Goal: Information Seeking & Learning: Check status

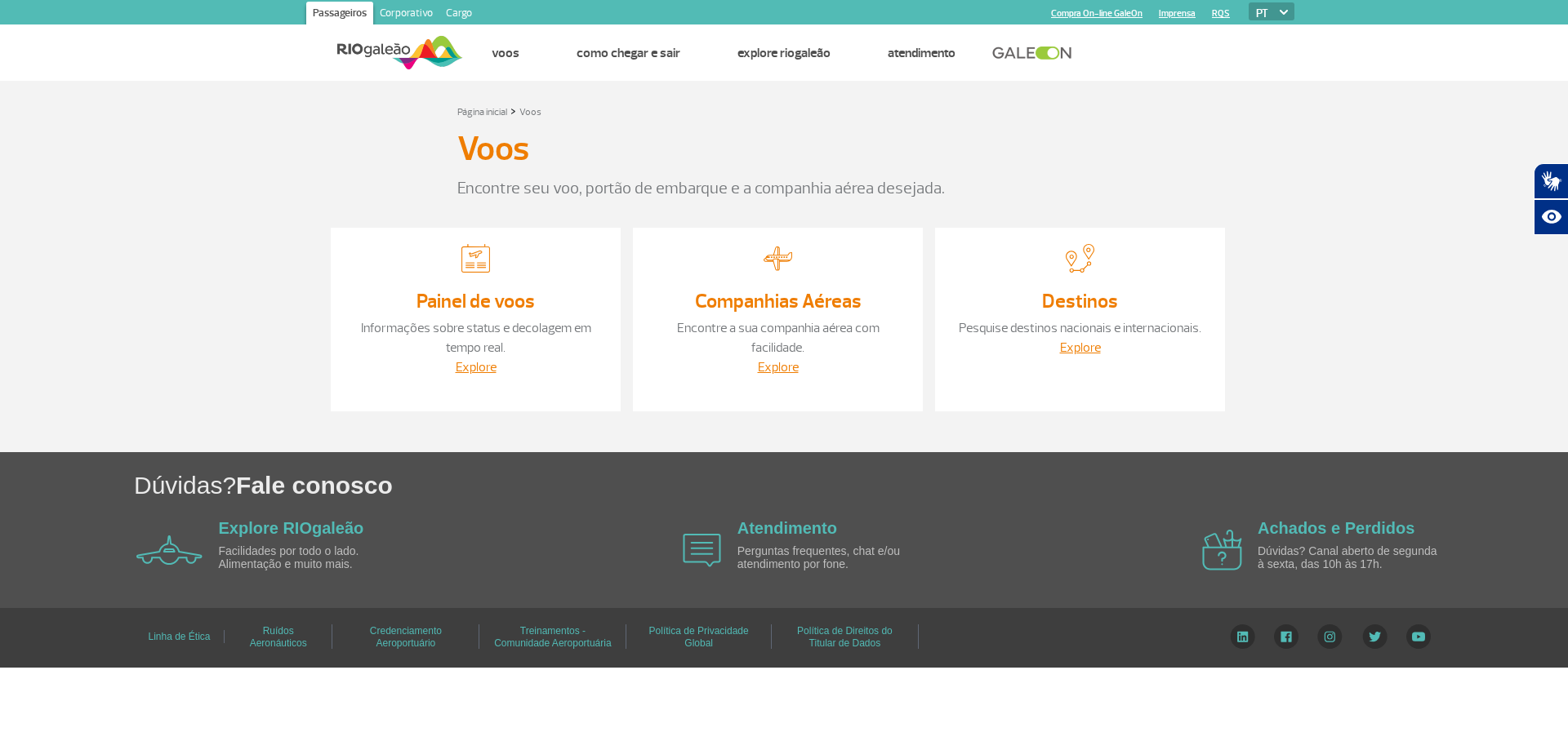
click at [474, 271] on img at bounding box center [475, 258] width 28 height 28
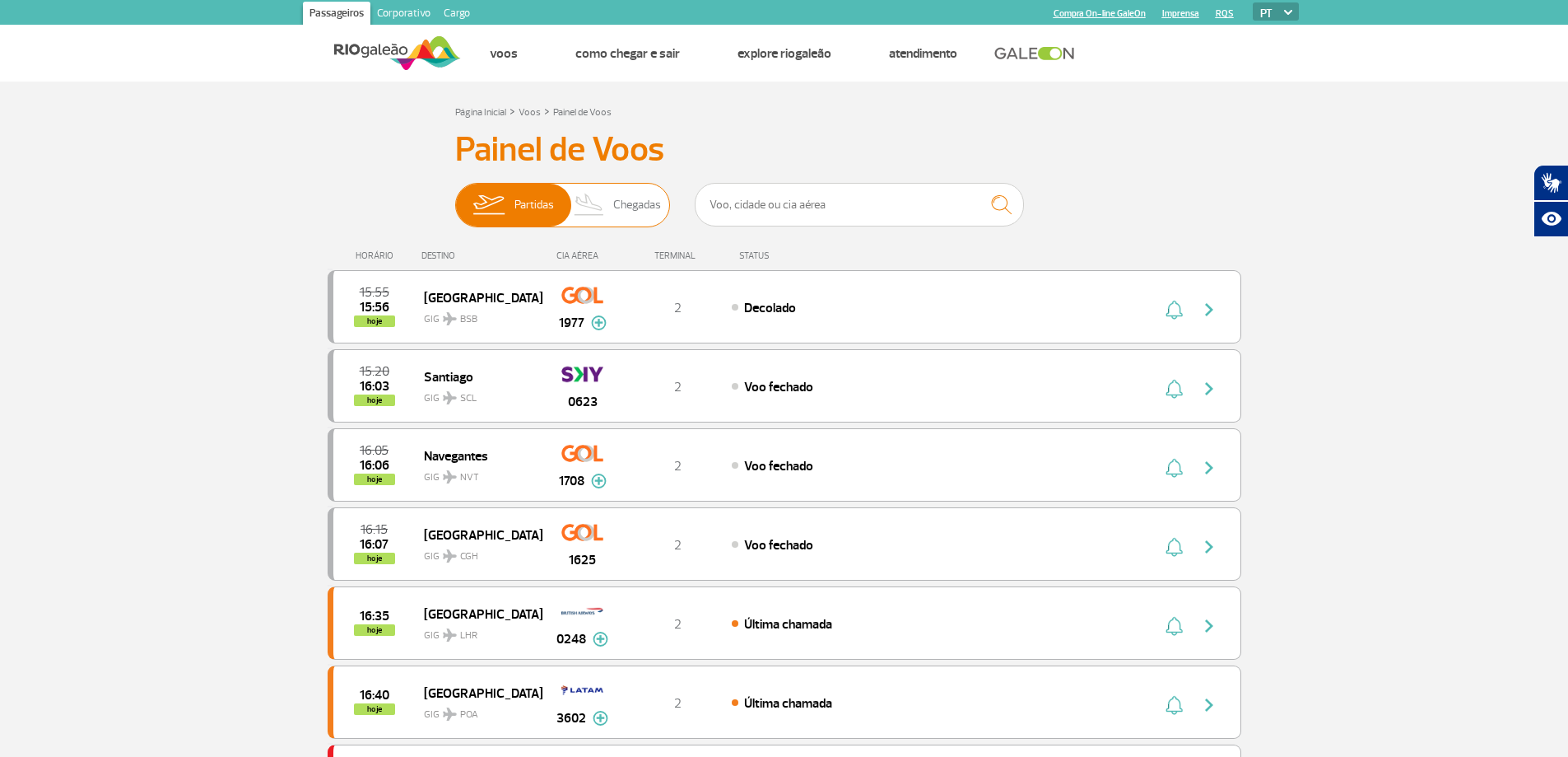
click at [611, 207] on img at bounding box center [590, 205] width 48 height 43
click at [456, 196] on input "Partidas Chegadas" at bounding box center [456, 196] width 0 height 0
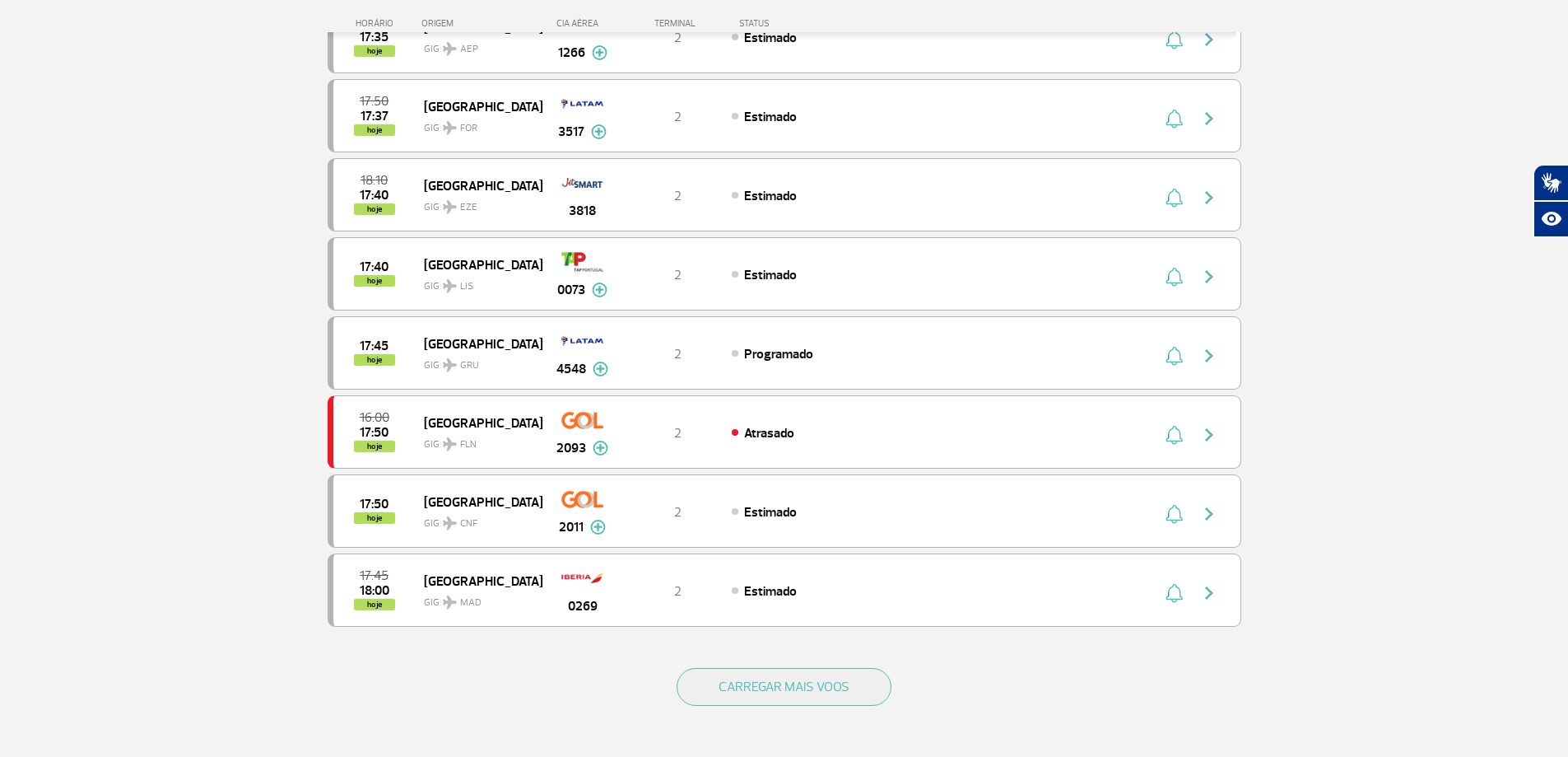
scroll to position [1235, 0]
click at [765, 684] on button "CARREGAR MAIS VOOS" at bounding box center [784, 685] width 215 height 38
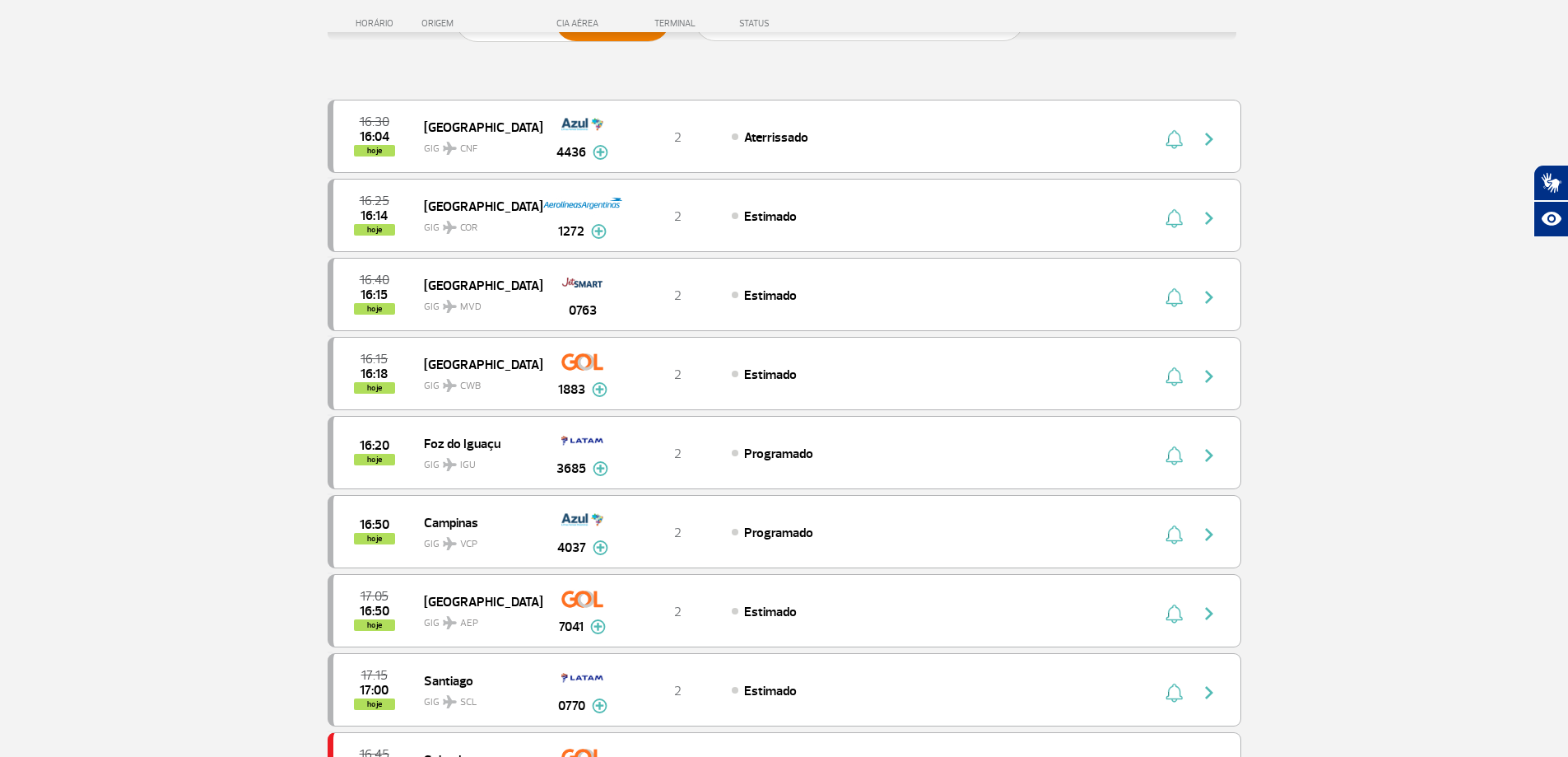
scroll to position [0, 0]
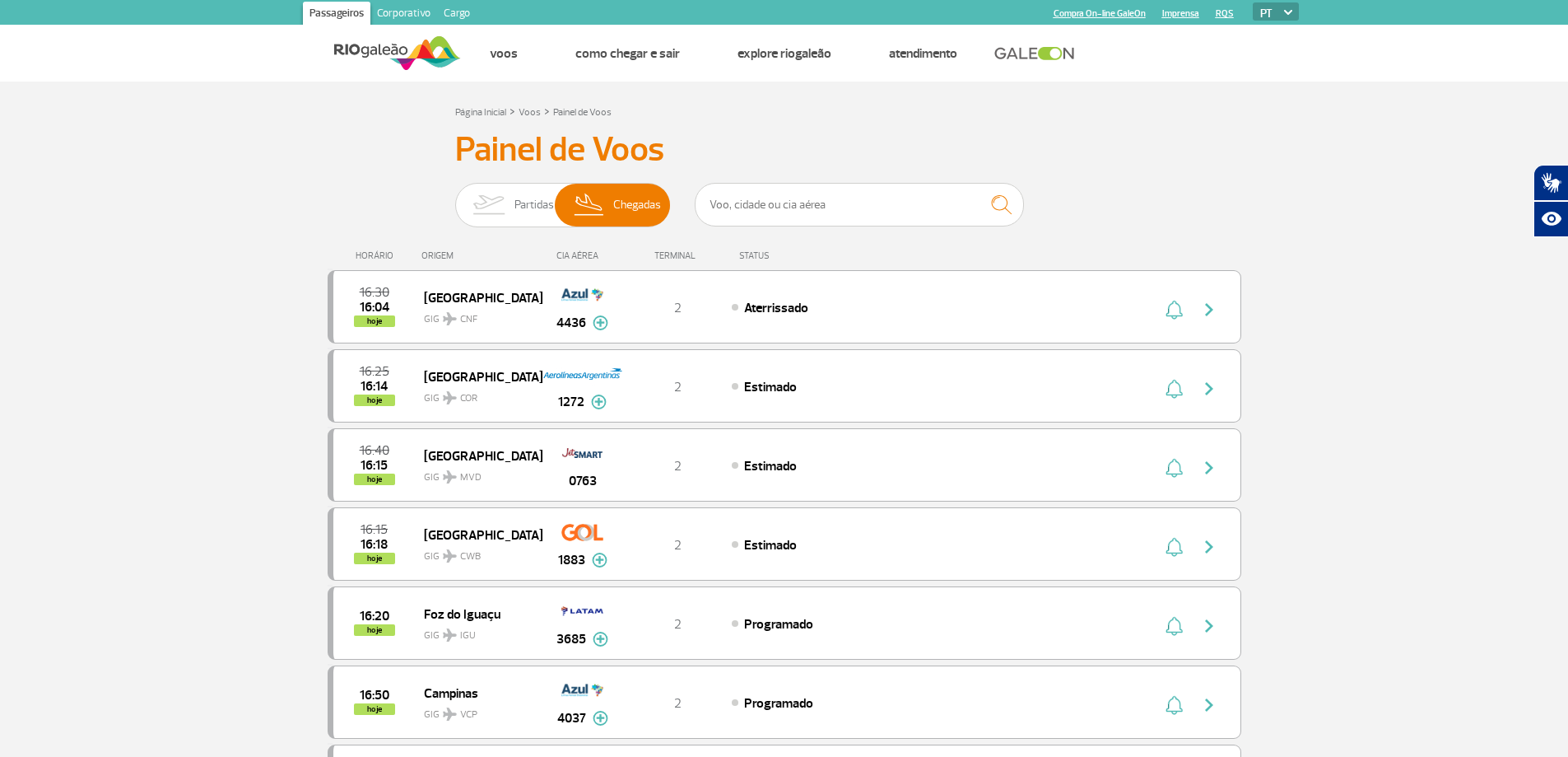
click at [1523, 71] on header "Passageiros Corporativo Cargo Compra On-line GaleOn Imprensa RQS PT ENG ESP Pág…" at bounding box center [784, 41] width 1568 height 82
click at [797, 203] on input "text" at bounding box center [859, 204] width 330 height 44
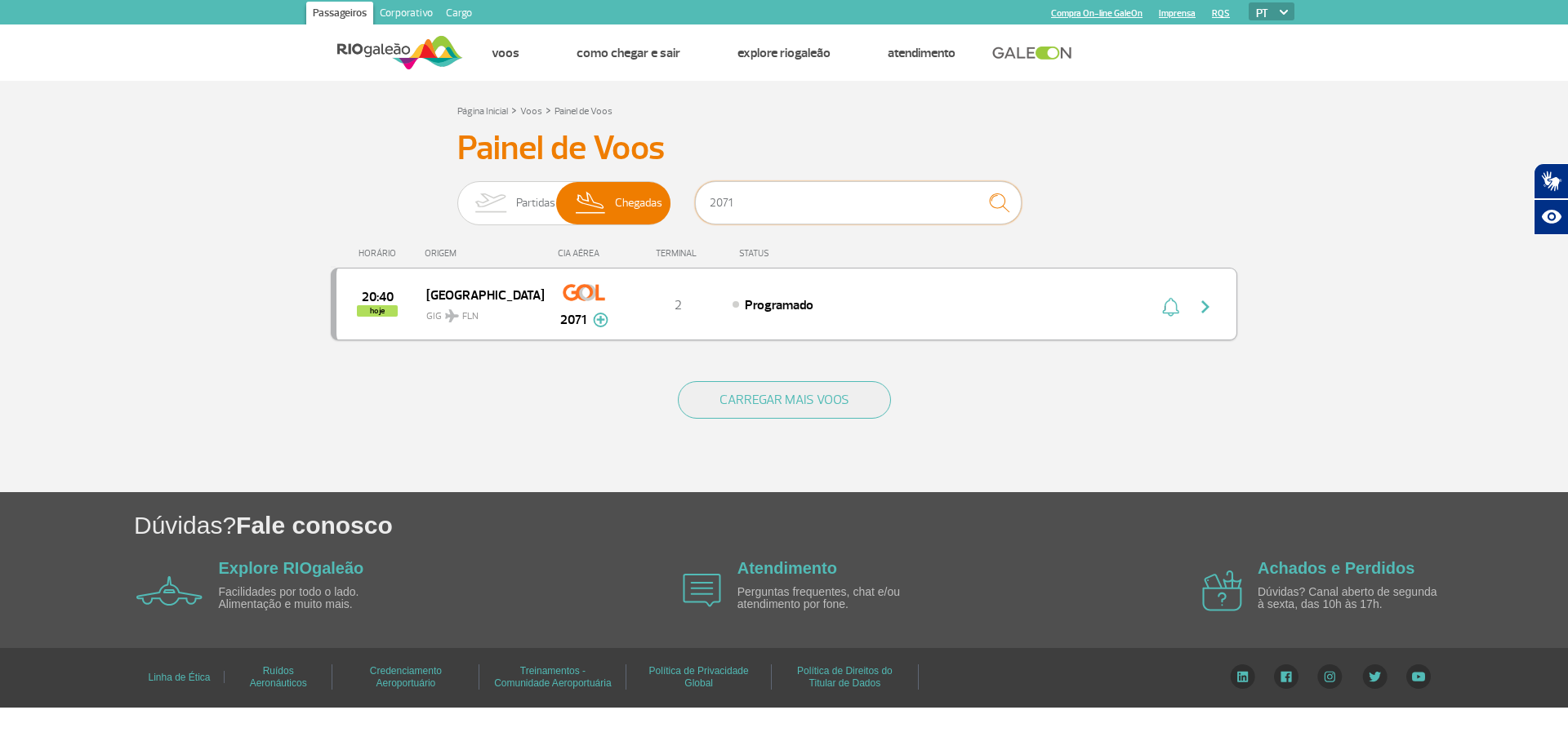
type input "2071"
click at [596, 327] on img at bounding box center [600, 319] width 16 height 15
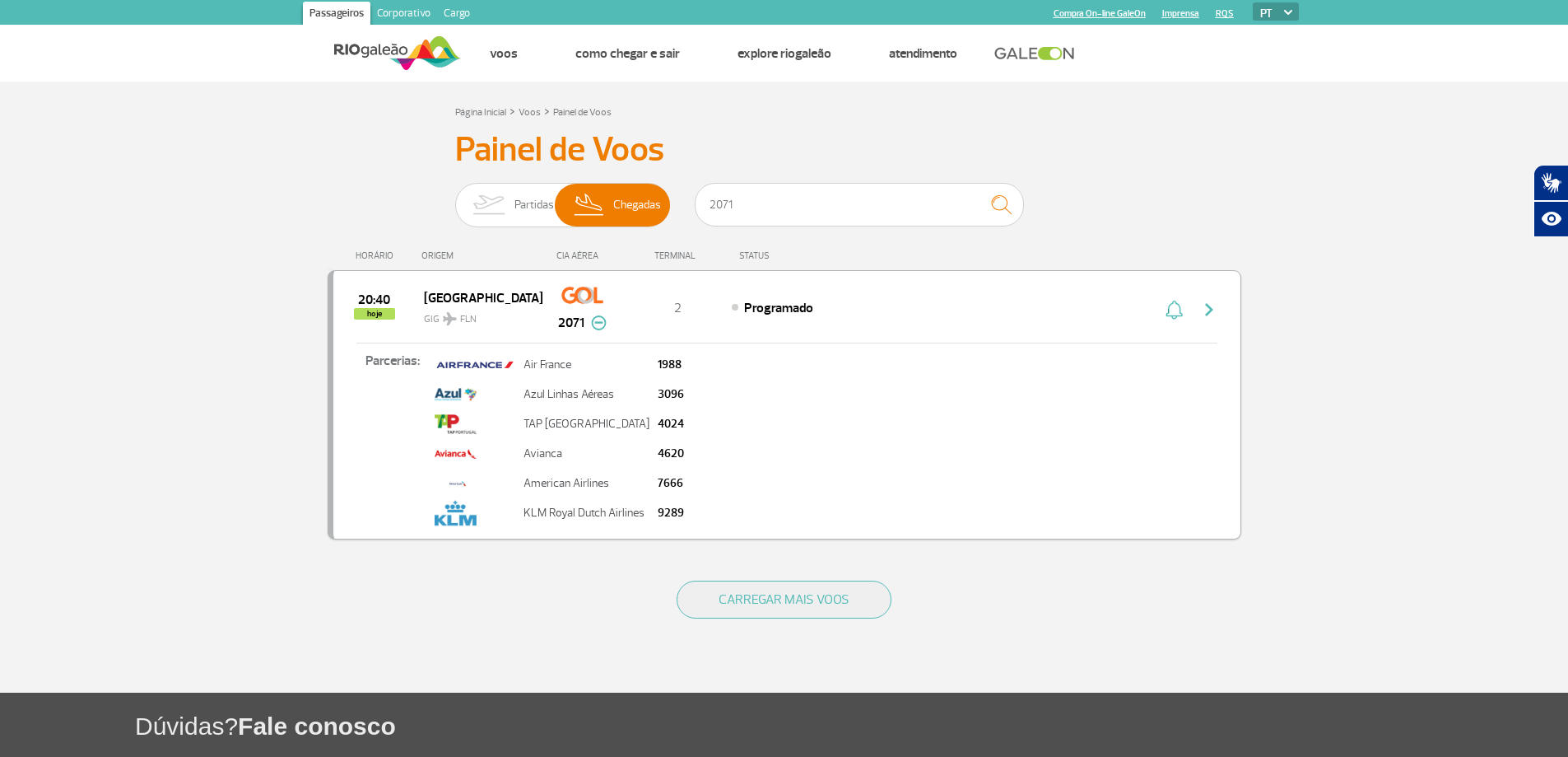
click at [602, 325] on img at bounding box center [598, 322] width 16 height 15
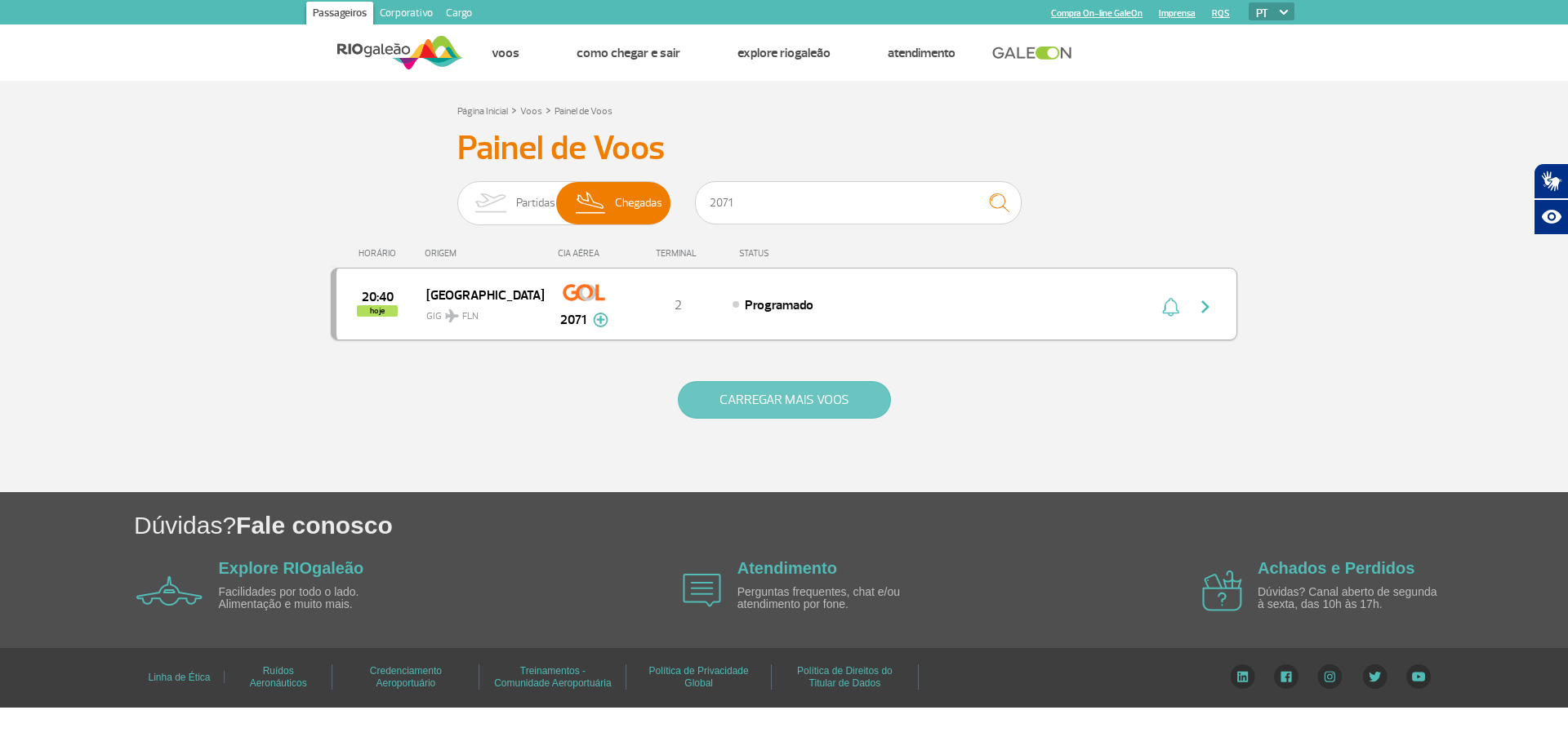
click at [780, 399] on button "CARREGAR MAIS VOOS" at bounding box center [784, 399] width 213 height 38
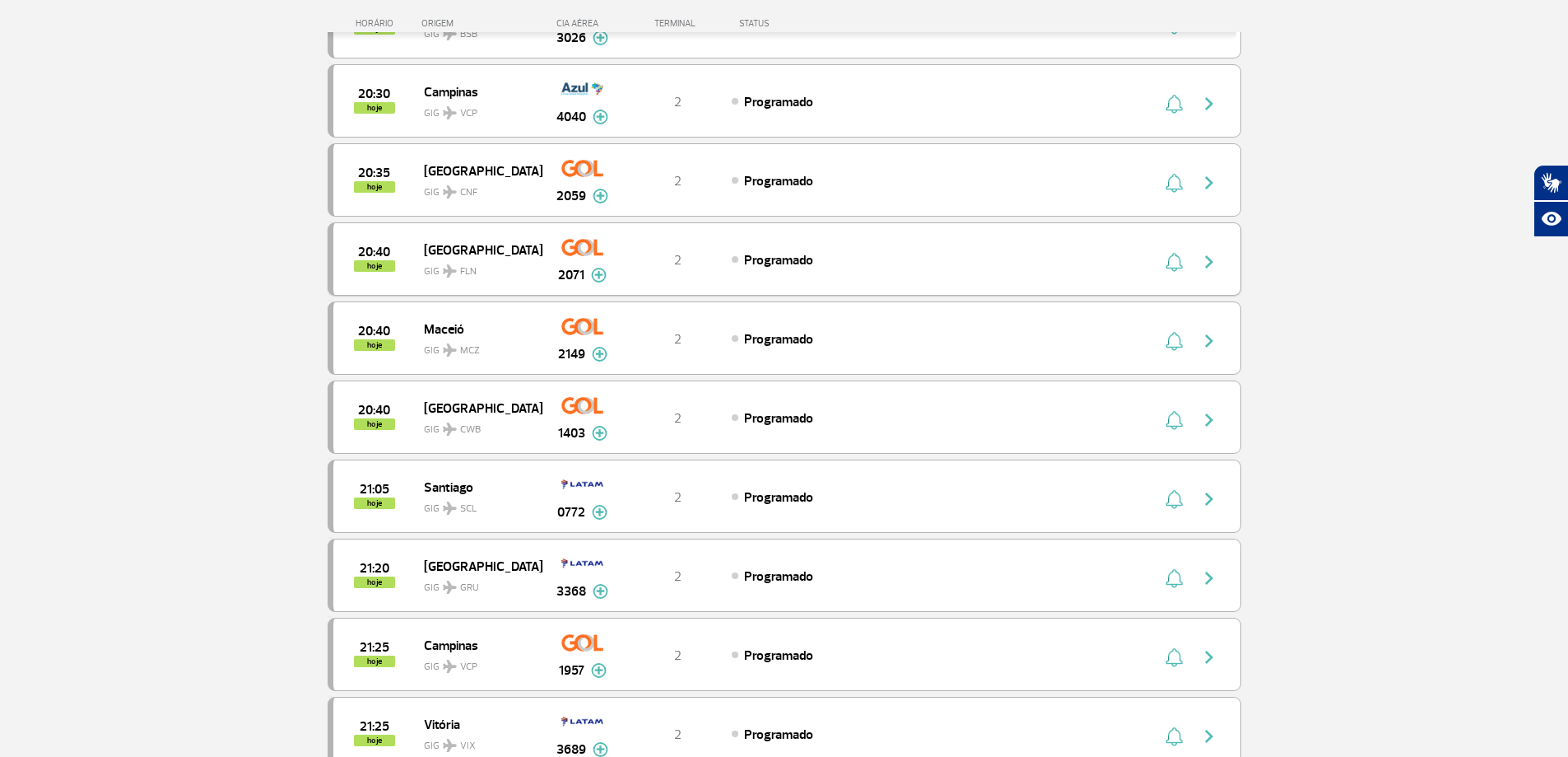
scroll to position [3459, 0]
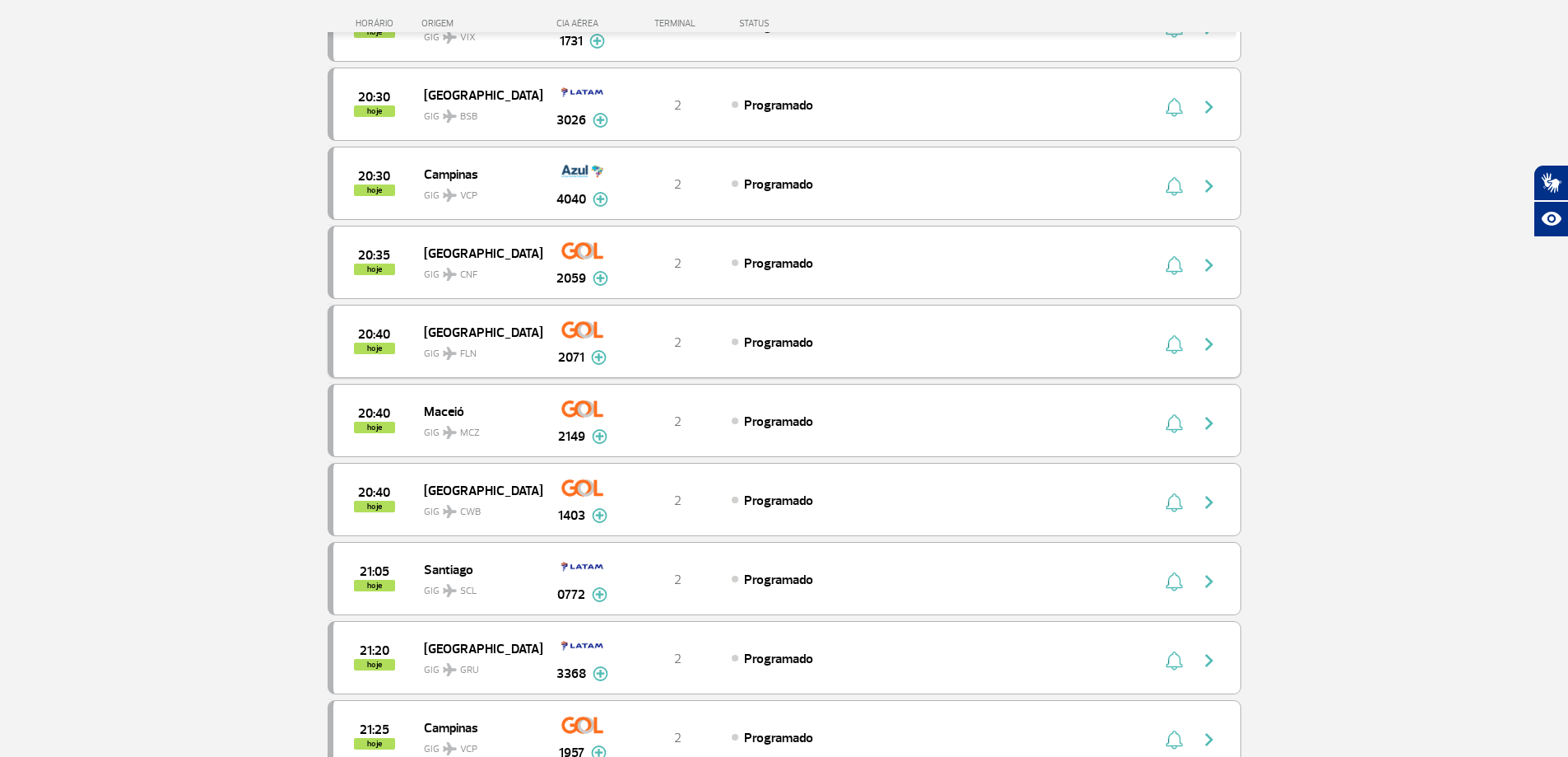
click at [1213, 350] on img "button" at bounding box center [1209, 344] width 19 height 19
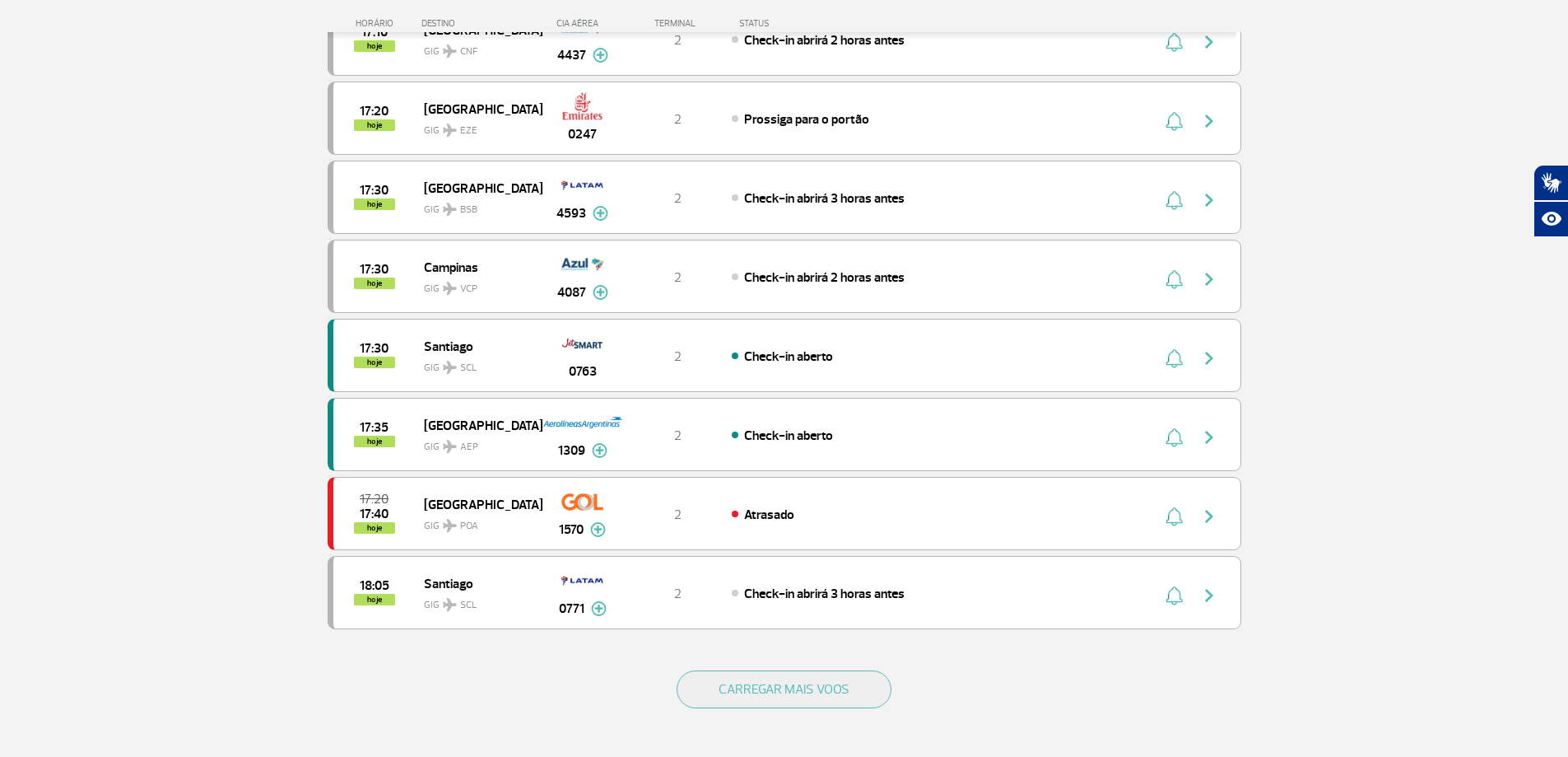
scroll to position [1235, 0]
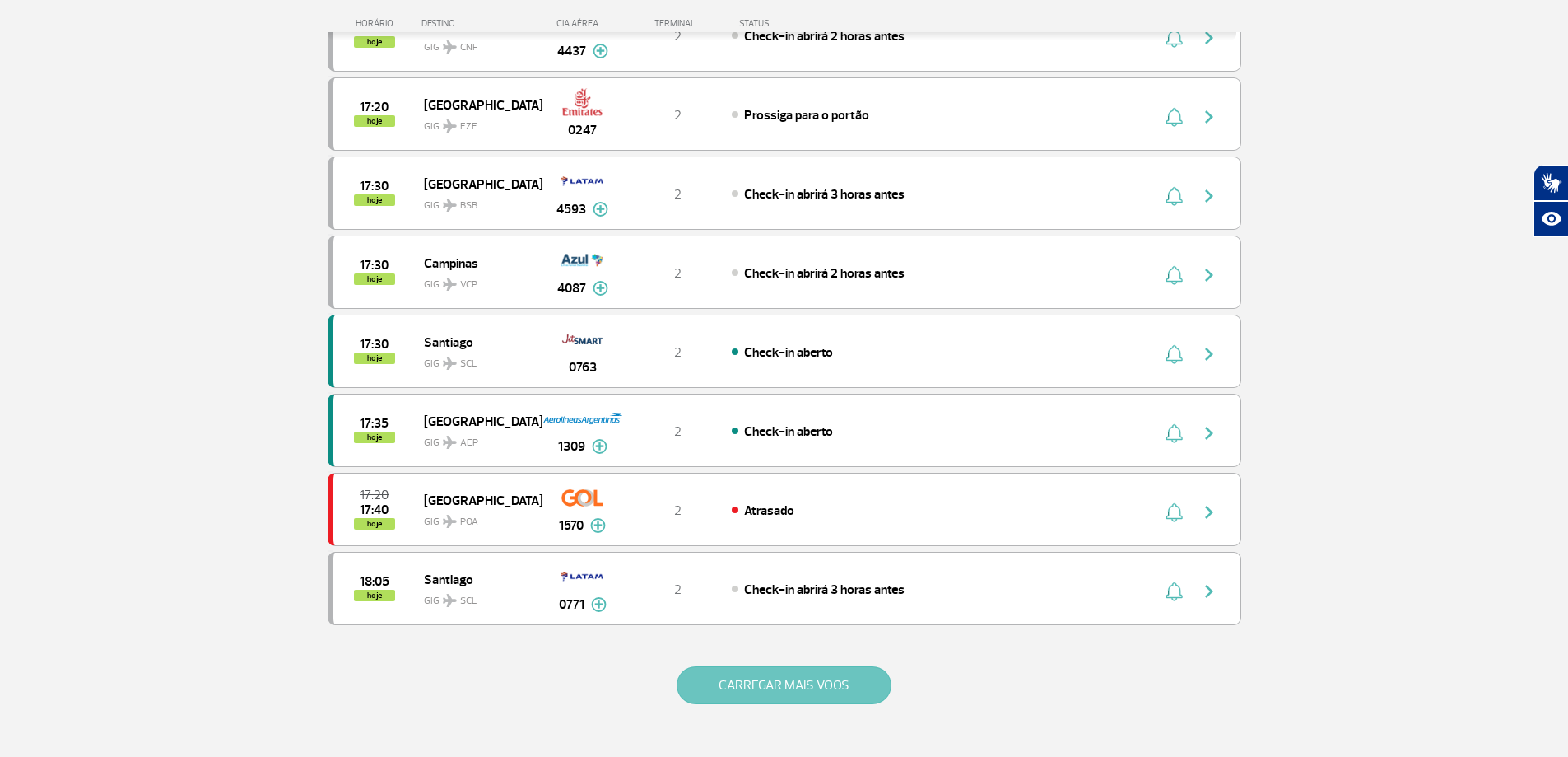
click at [769, 688] on button "CARREGAR MAIS VOOS" at bounding box center [784, 685] width 215 height 38
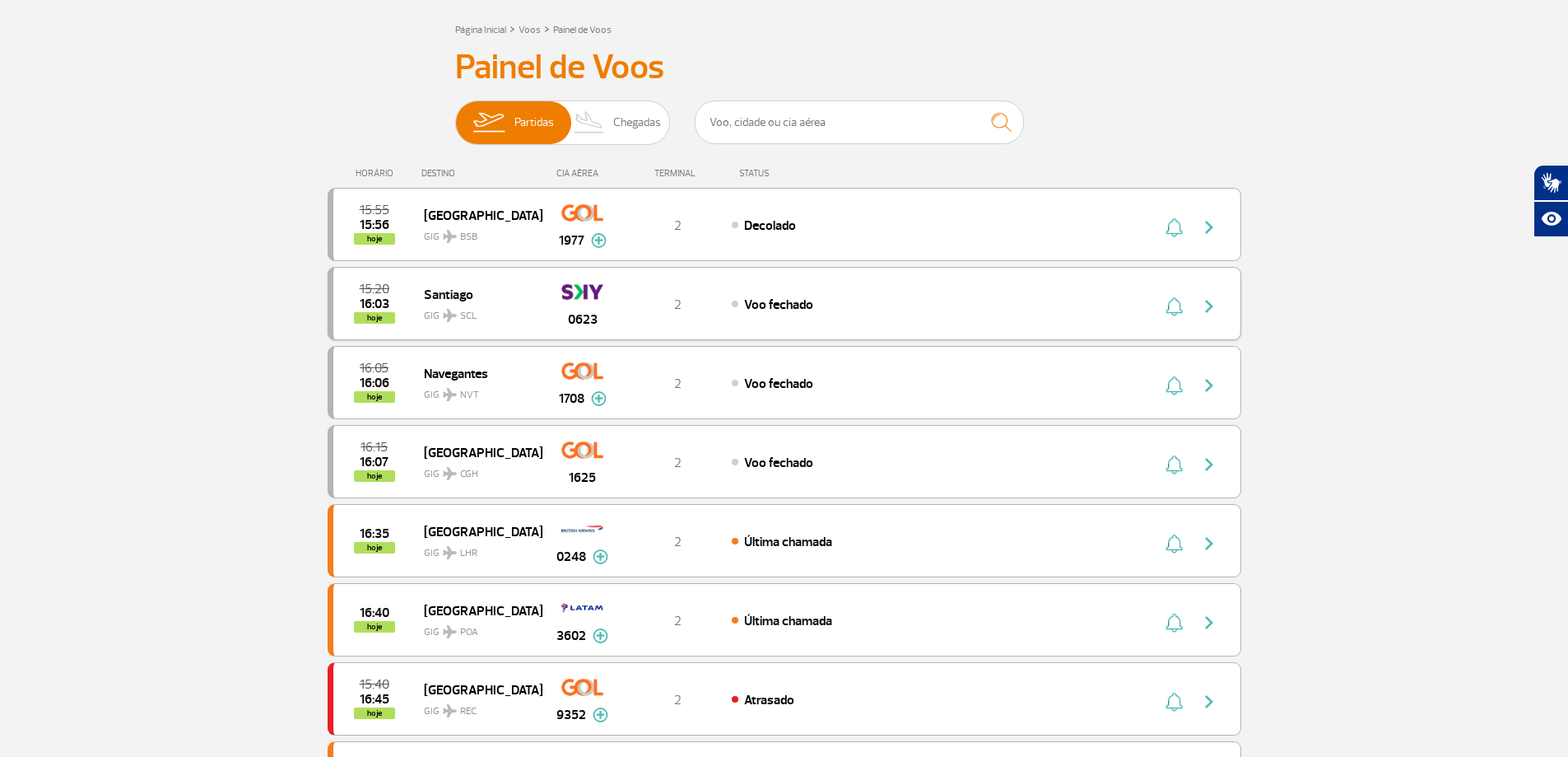
scroll to position [0, 0]
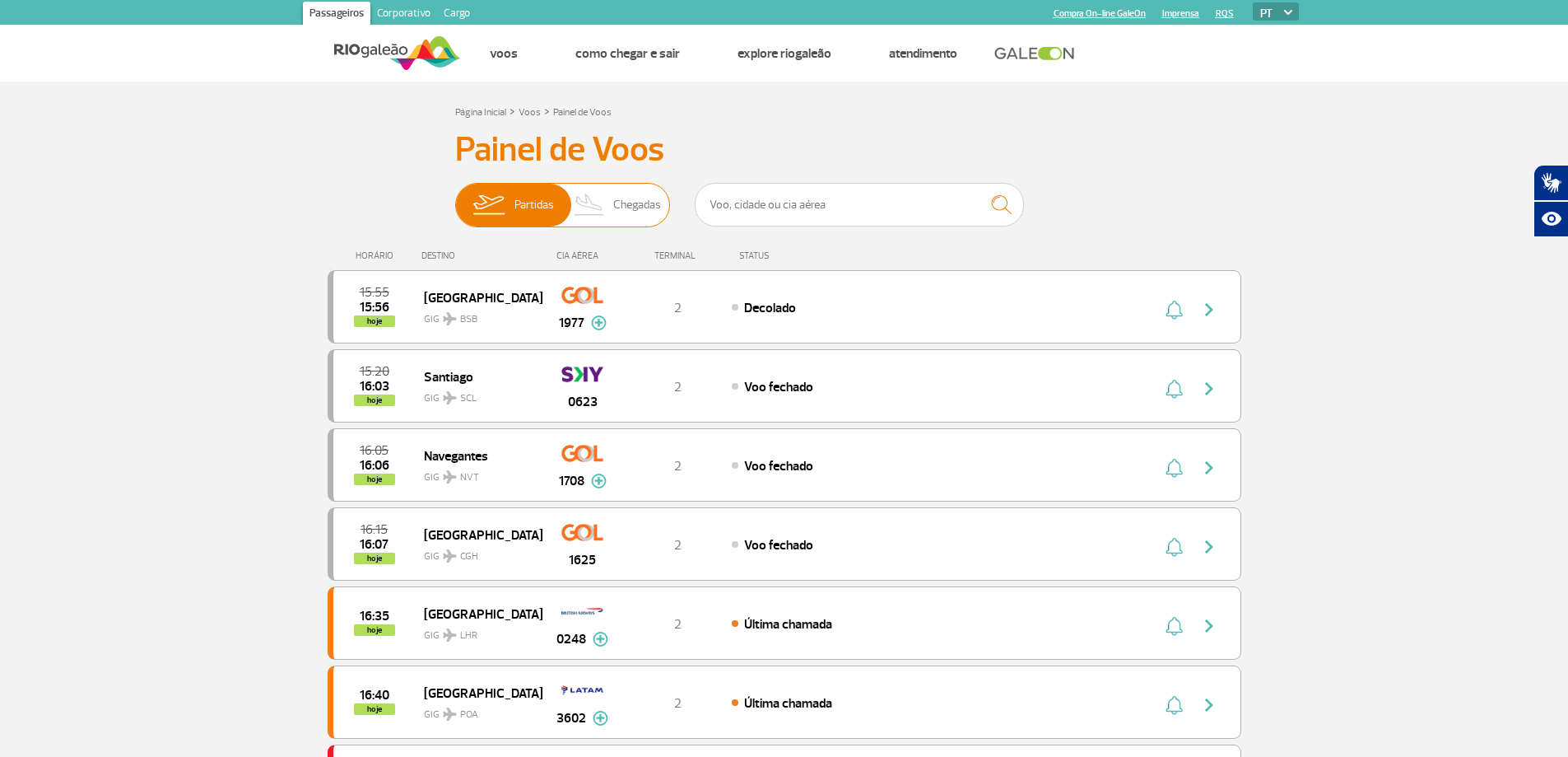
click at [626, 199] on span "Chegadas" at bounding box center [637, 205] width 48 height 43
click at [456, 196] on input "Partidas Chegadas" at bounding box center [456, 196] width 0 height 0
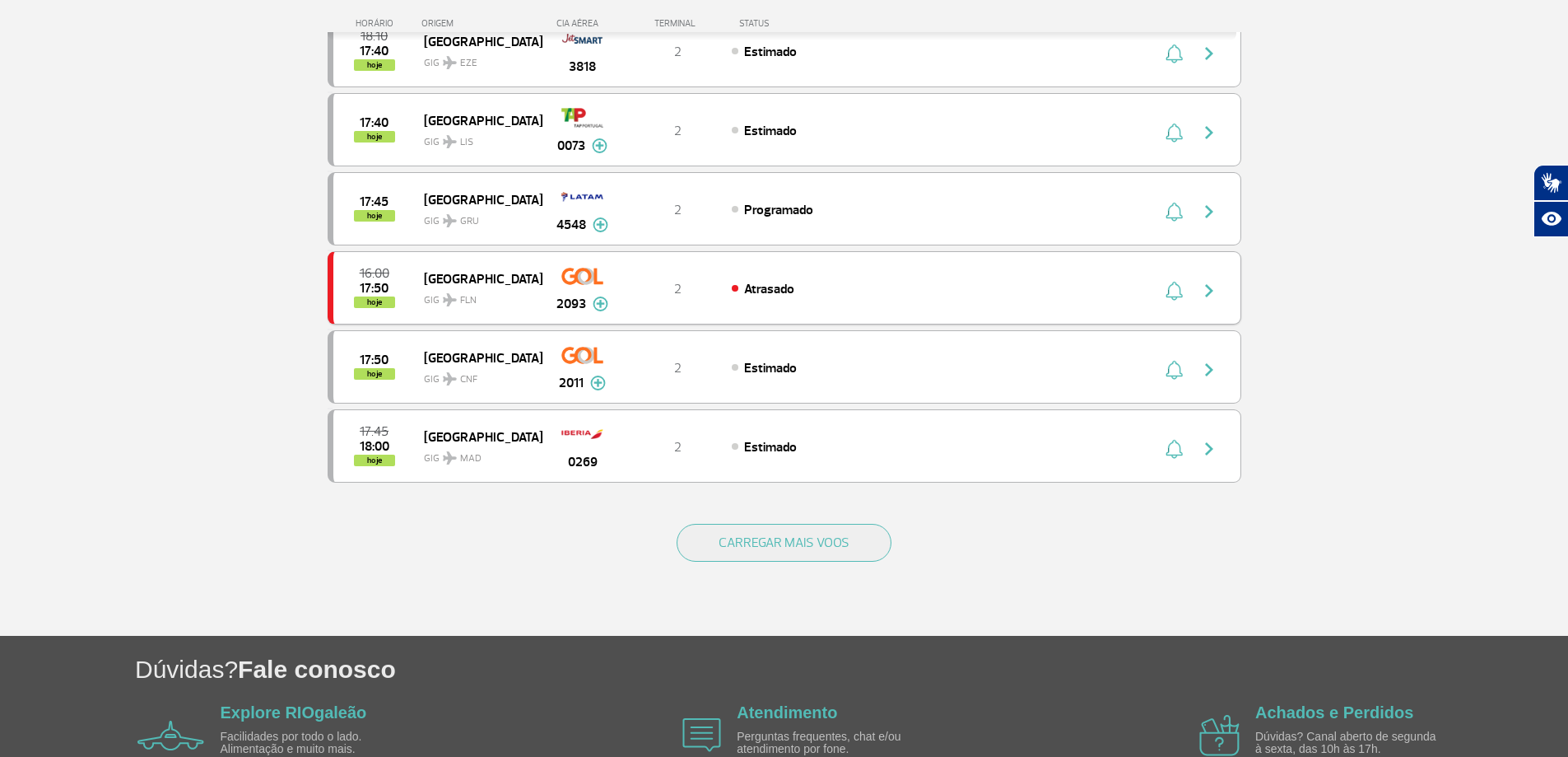
scroll to position [1400, 0]
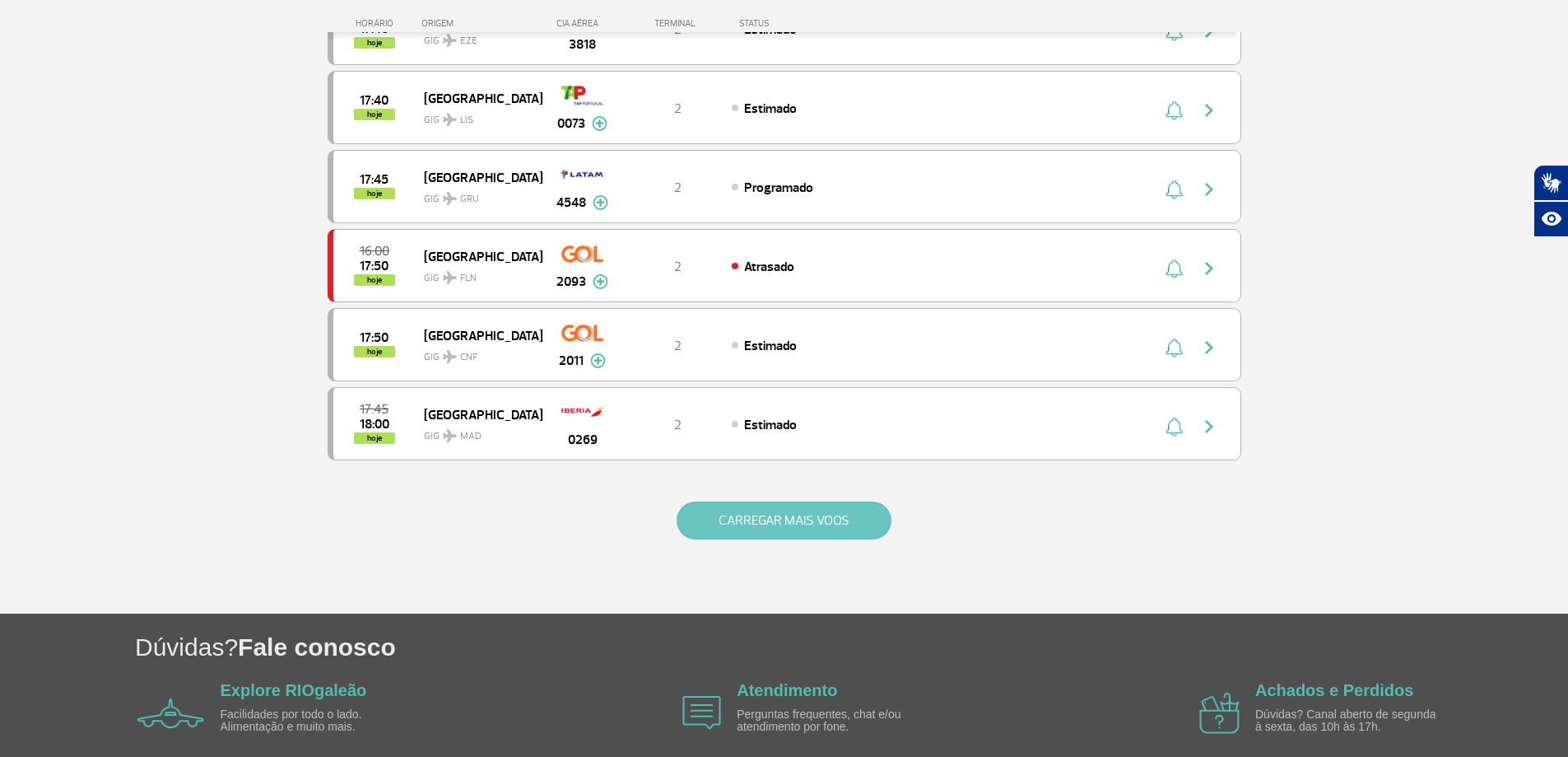
click at [767, 515] on button "CARREGAR MAIS VOOS" at bounding box center [784, 520] width 215 height 38
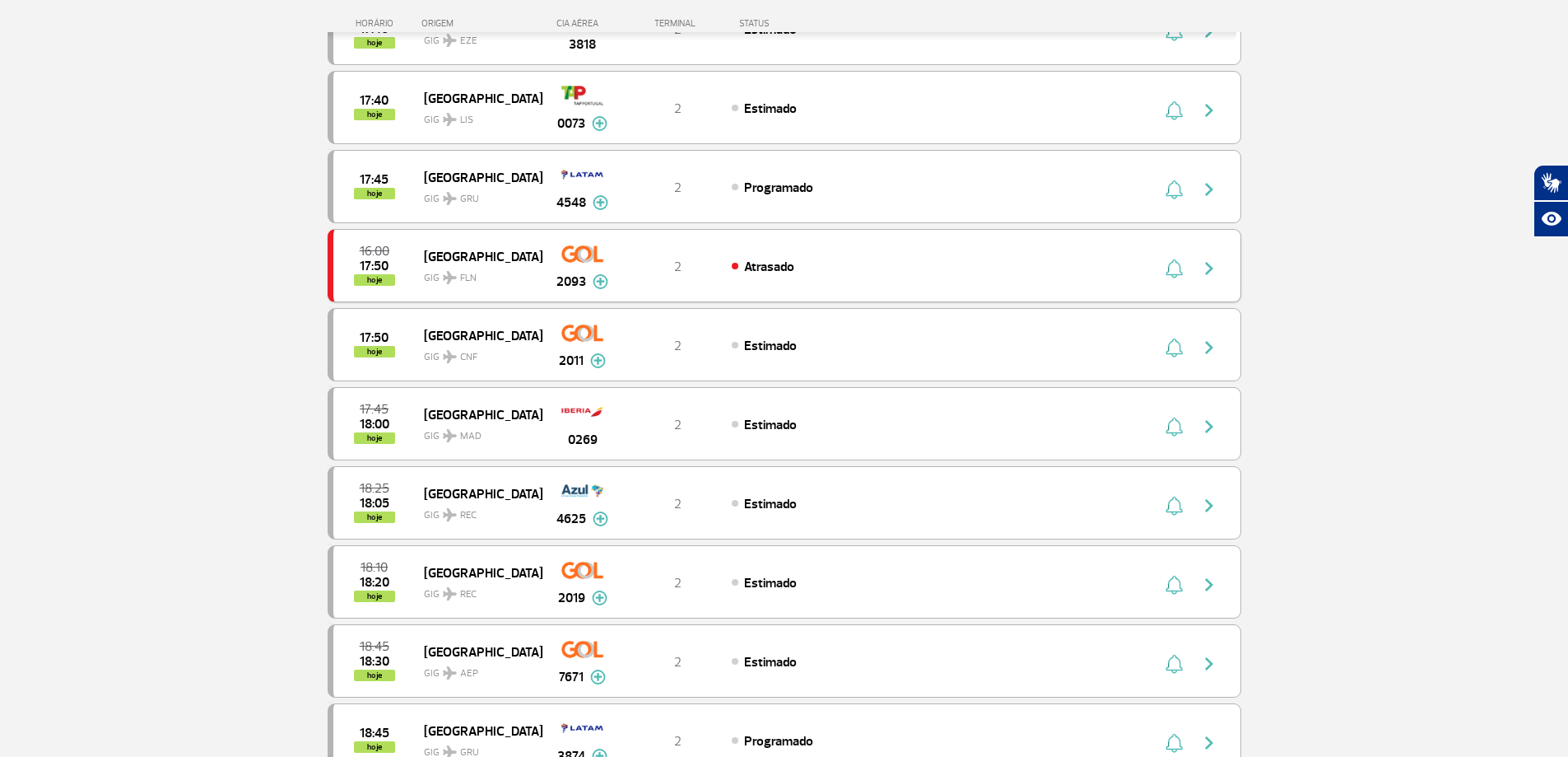
click at [596, 281] on img at bounding box center [600, 282] width 16 height 15
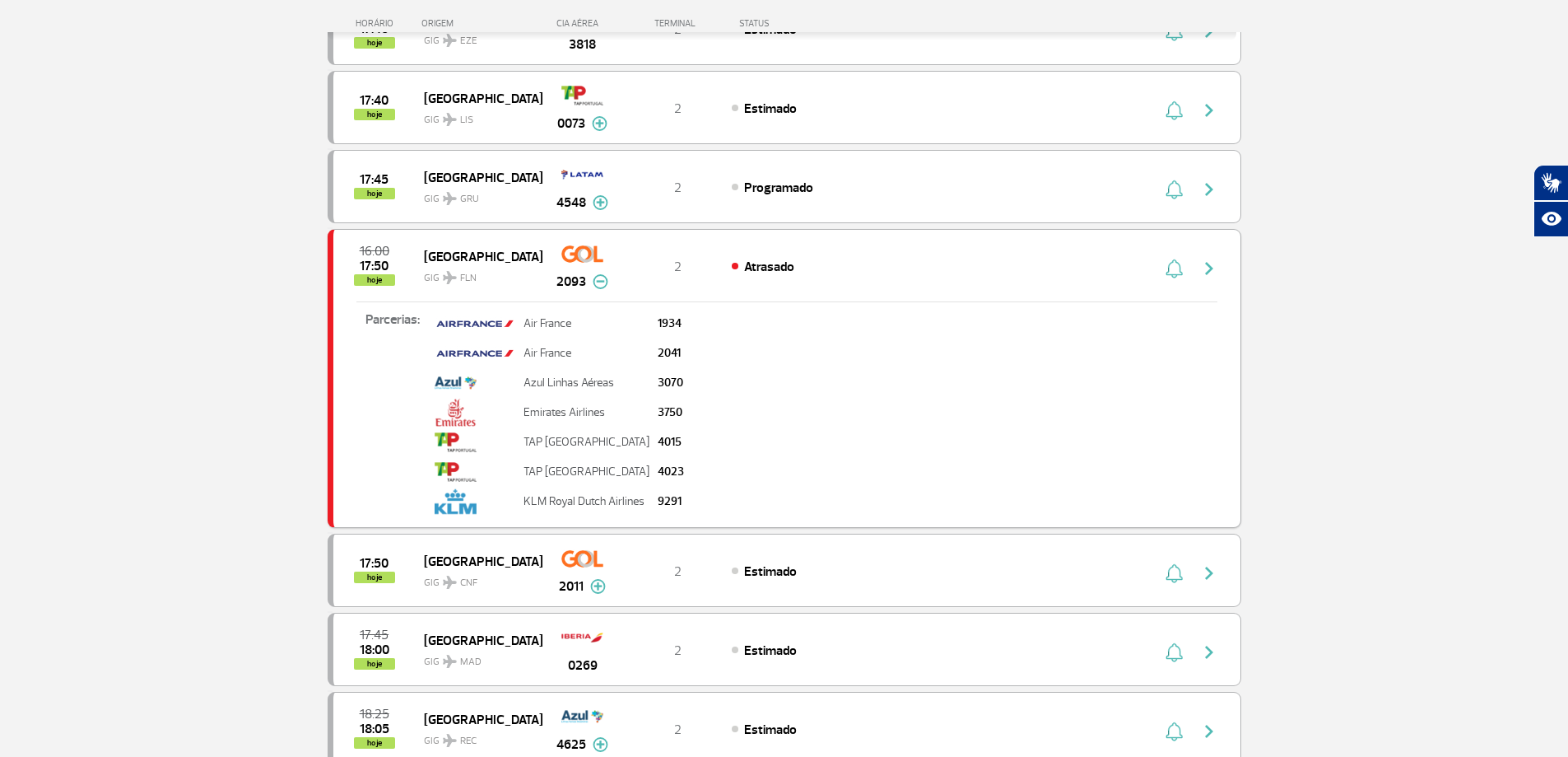
click at [596, 281] on img at bounding box center [600, 282] width 16 height 15
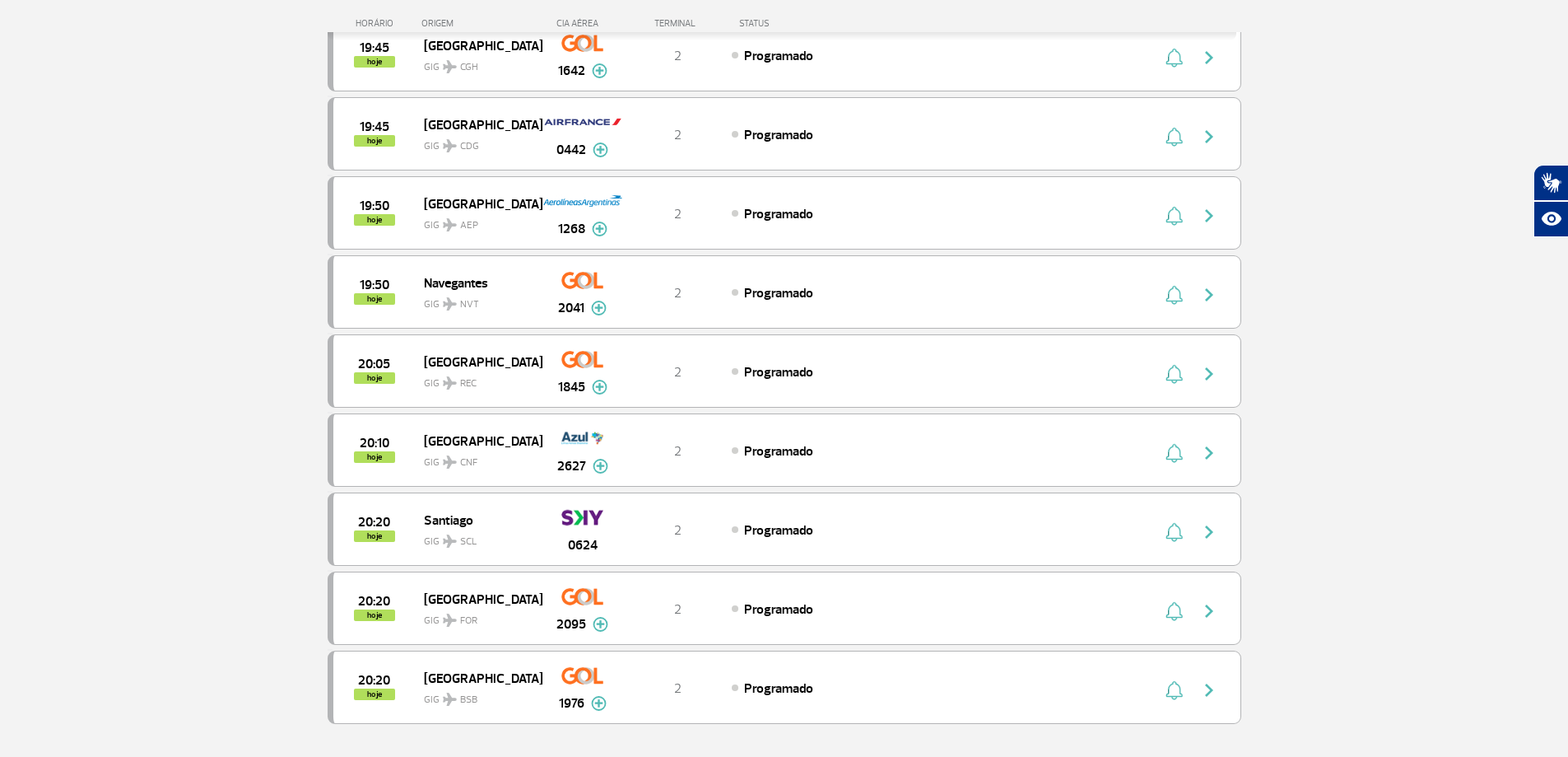
scroll to position [2965, 0]
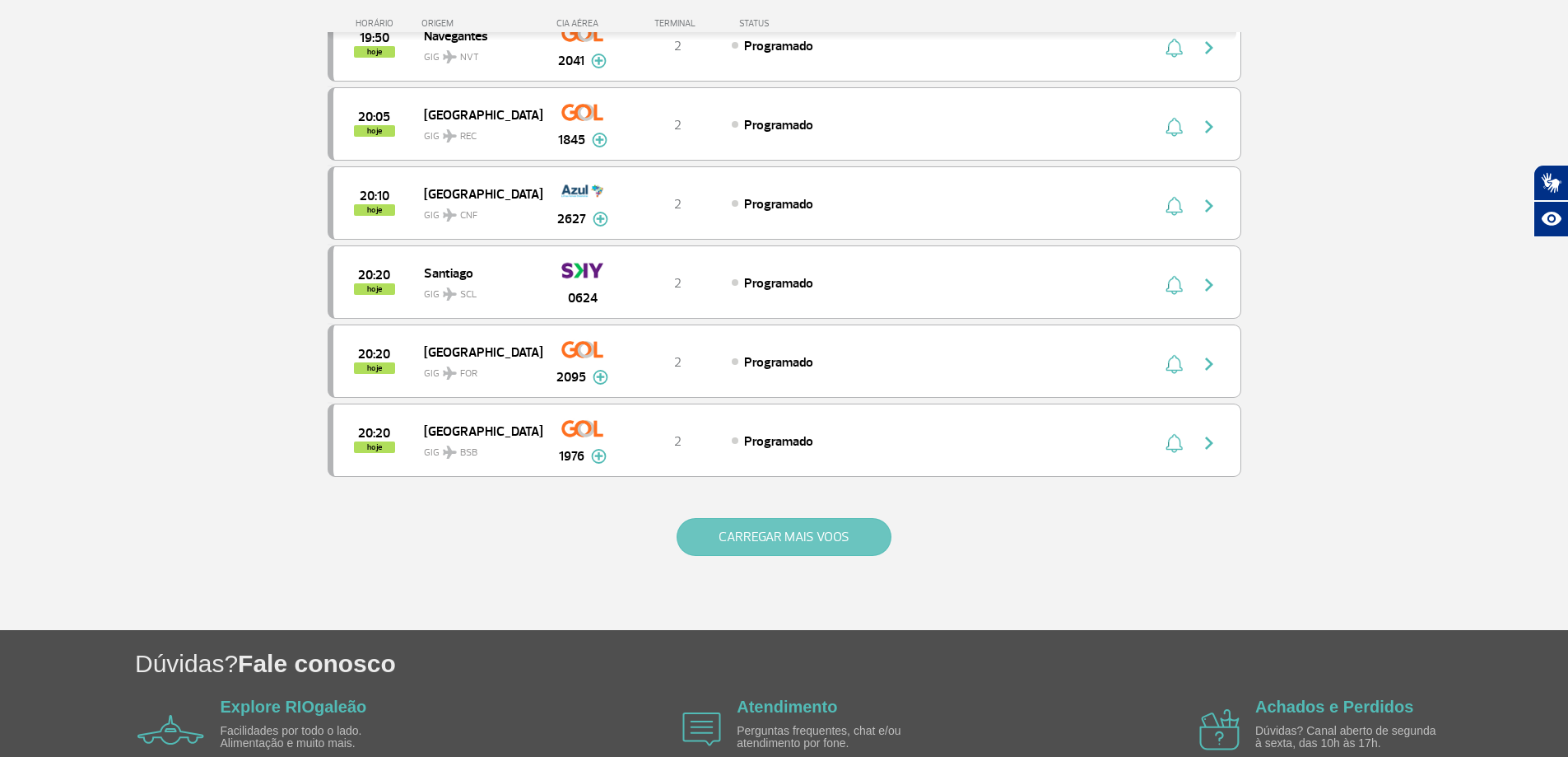
click at [794, 533] on button "CARREGAR MAIS VOOS" at bounding box center [784, 536] width 215 height 38
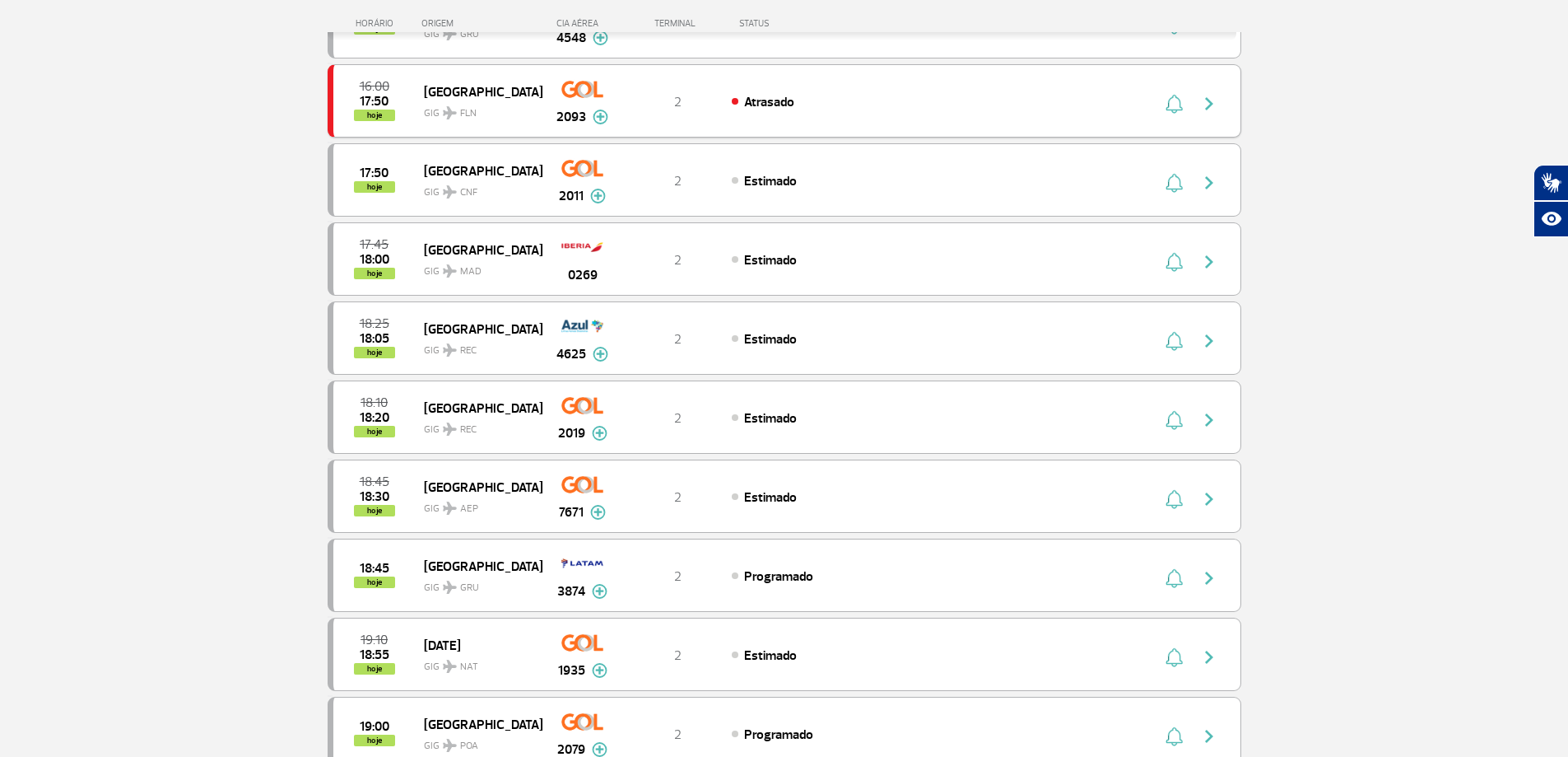
scroll to position [1400, 0]
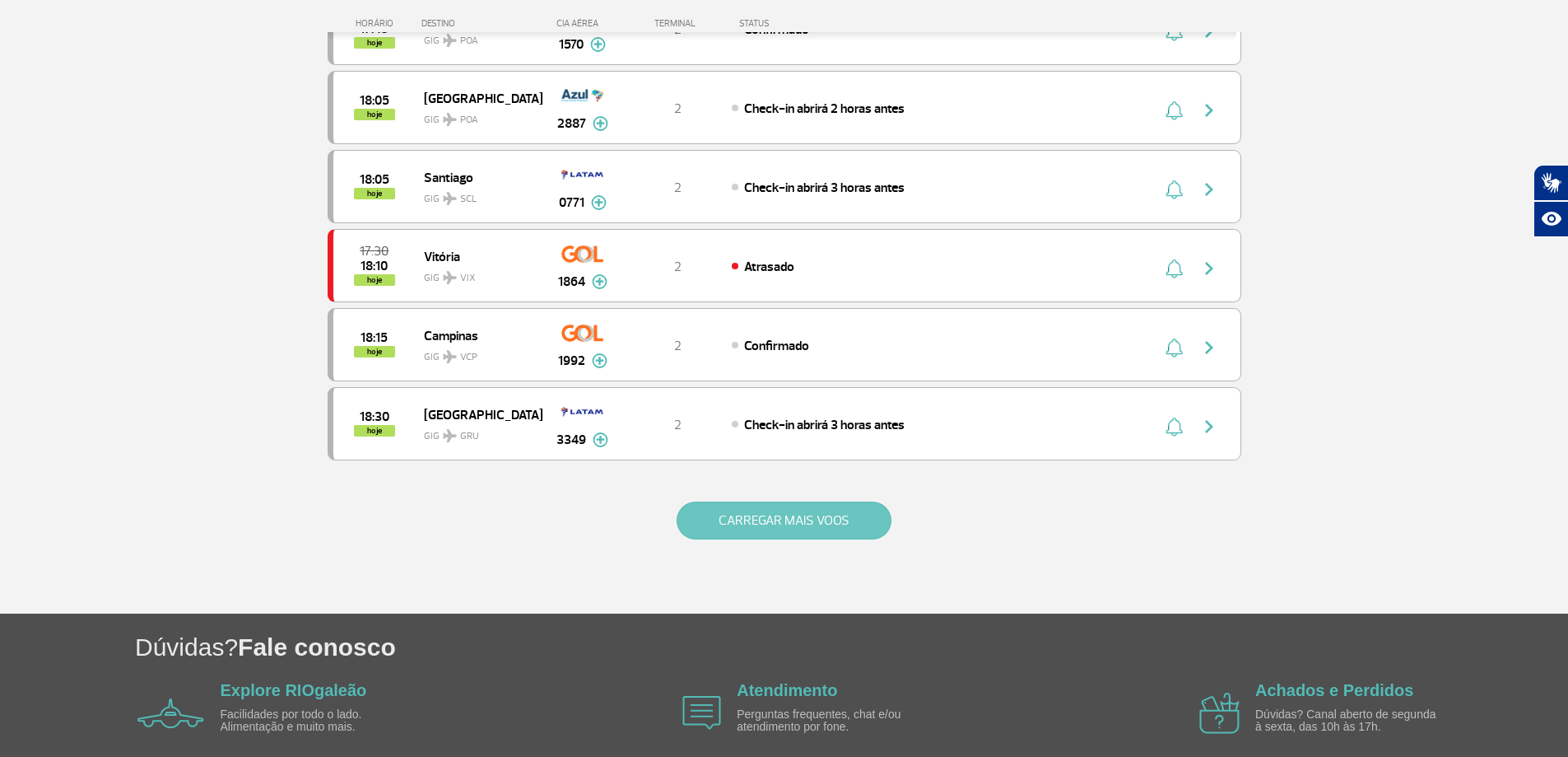
click at [802, 524] on button "CARREGAR MAIS VOOS" at bounding box center [784, 520] width 215 height 38
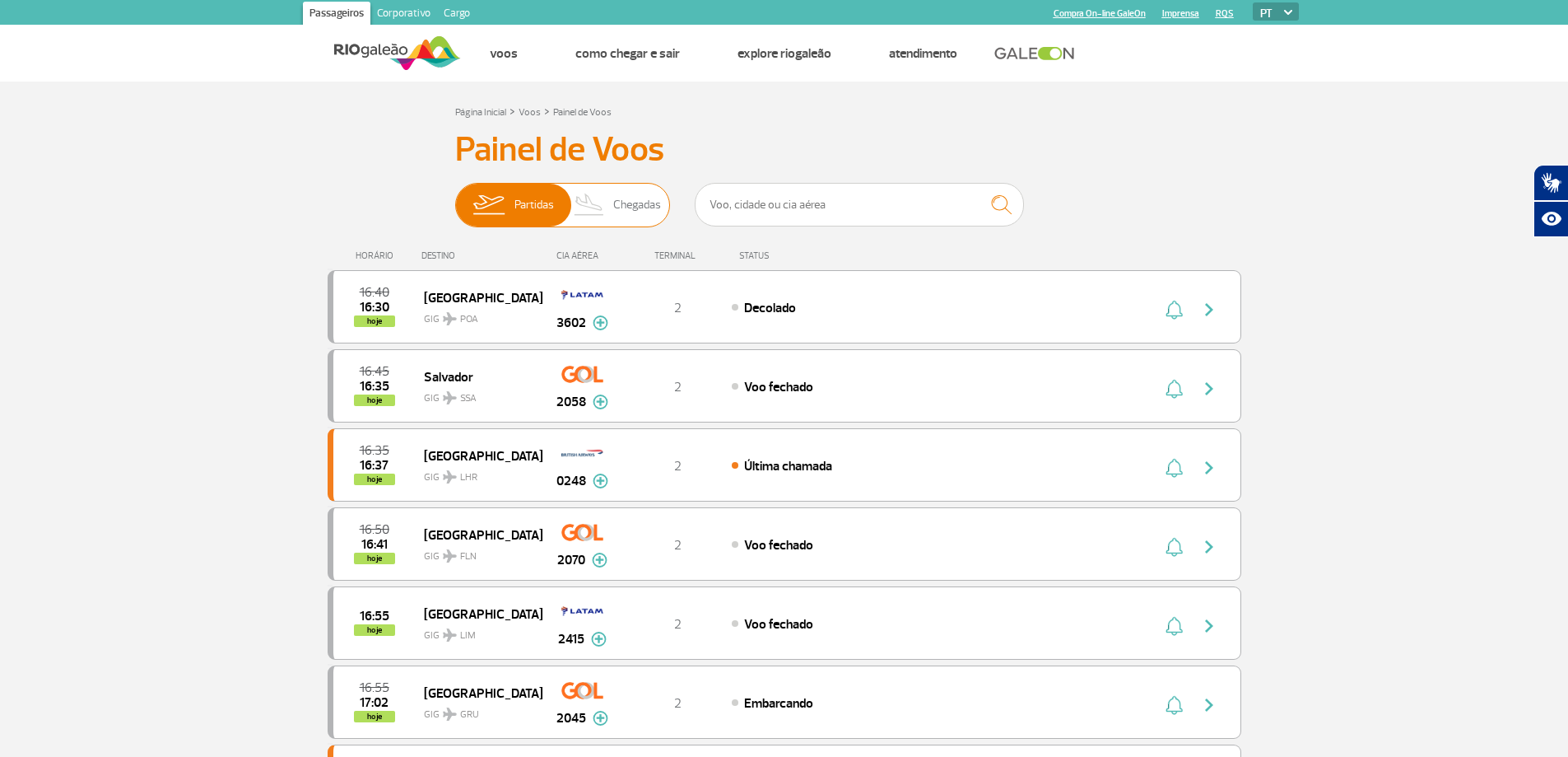
click at [618, 201] on span "Chegadas" at bounding box center [637, 205] width 48 height 43
click at [456, 196] on input "Partidas Chegadas" at bounding box center [456, 196] width 0 height 0
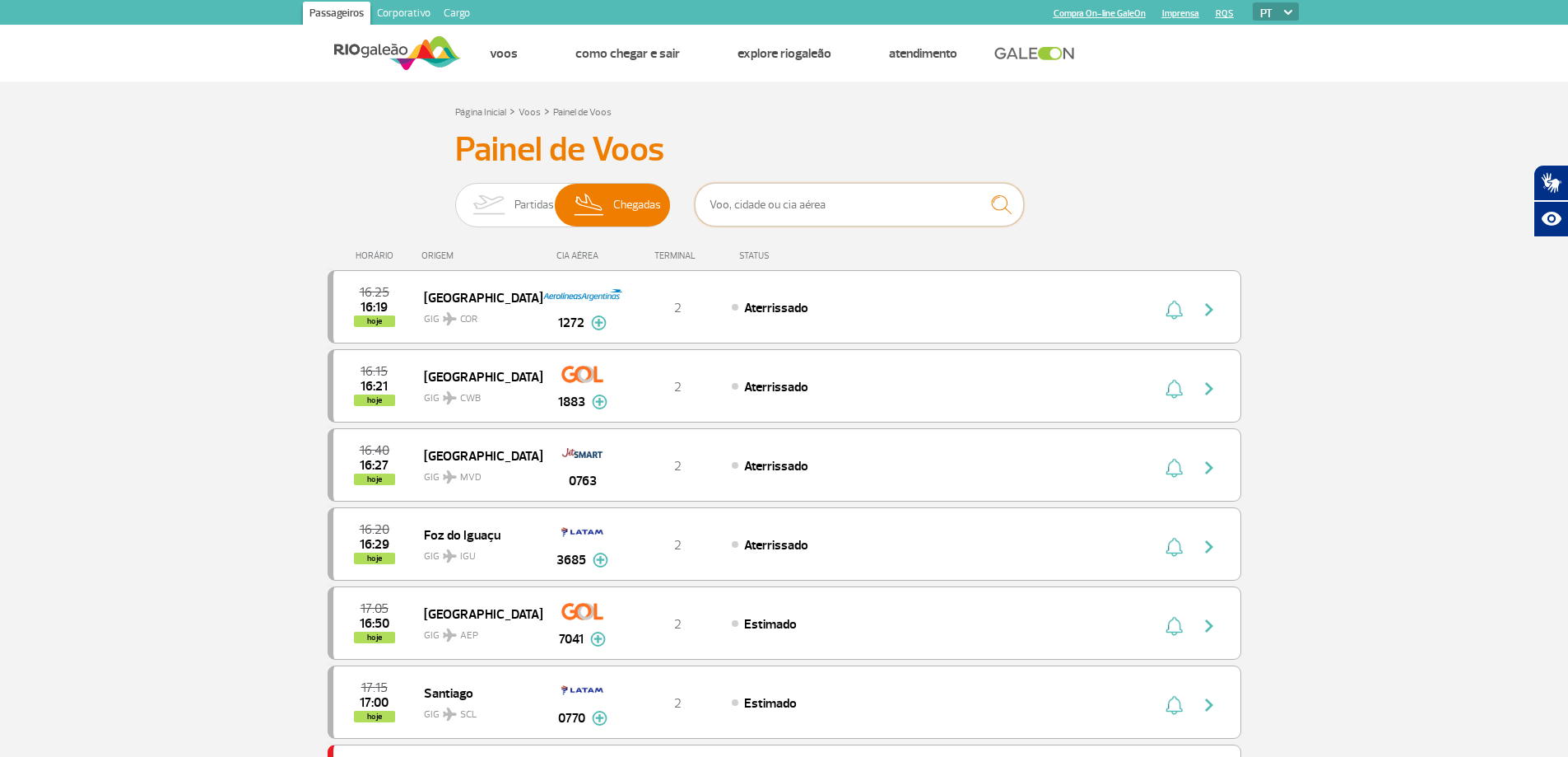
click at [776, 217] on input "text" at bounding box center [859, 204] width 330 height 44
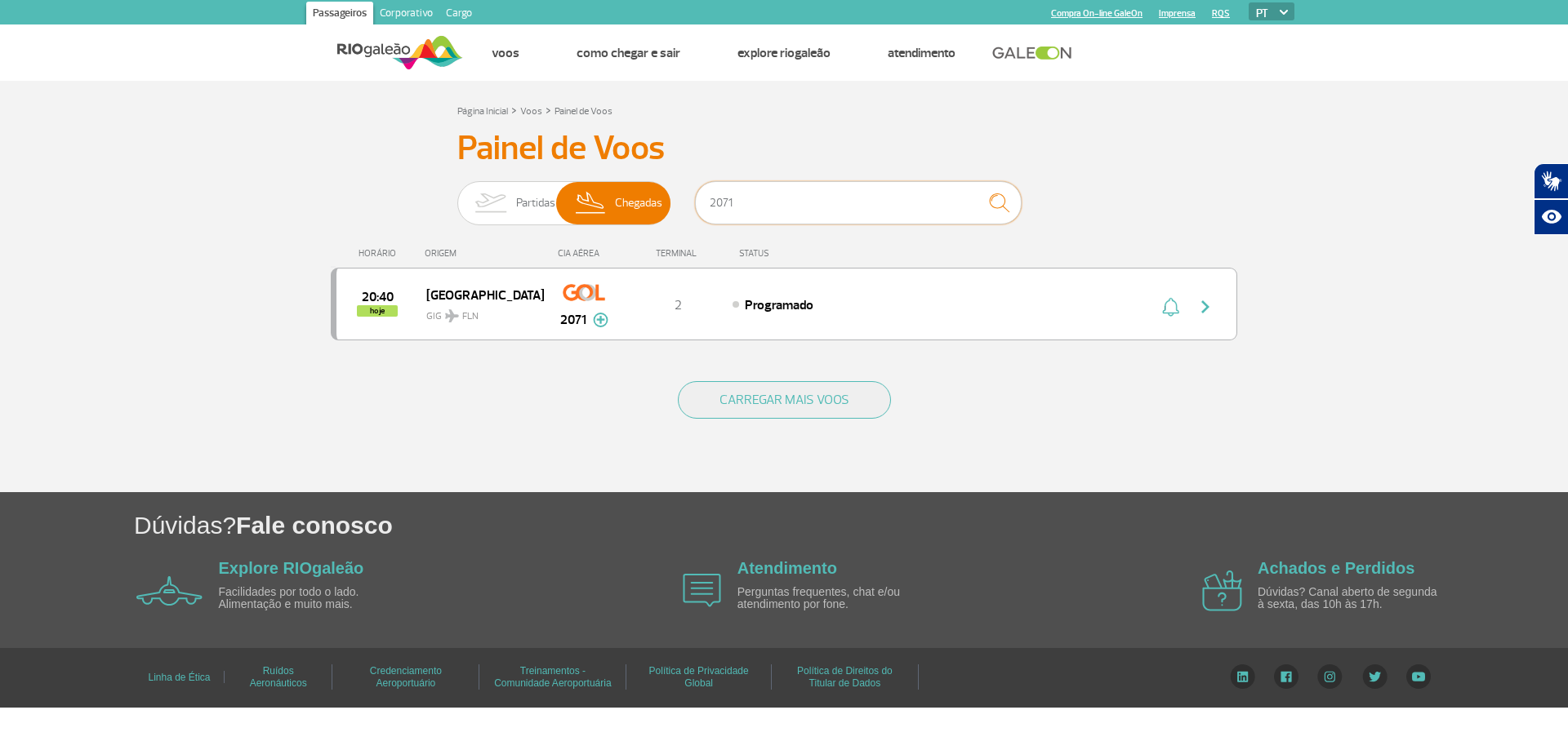
type input "2071"
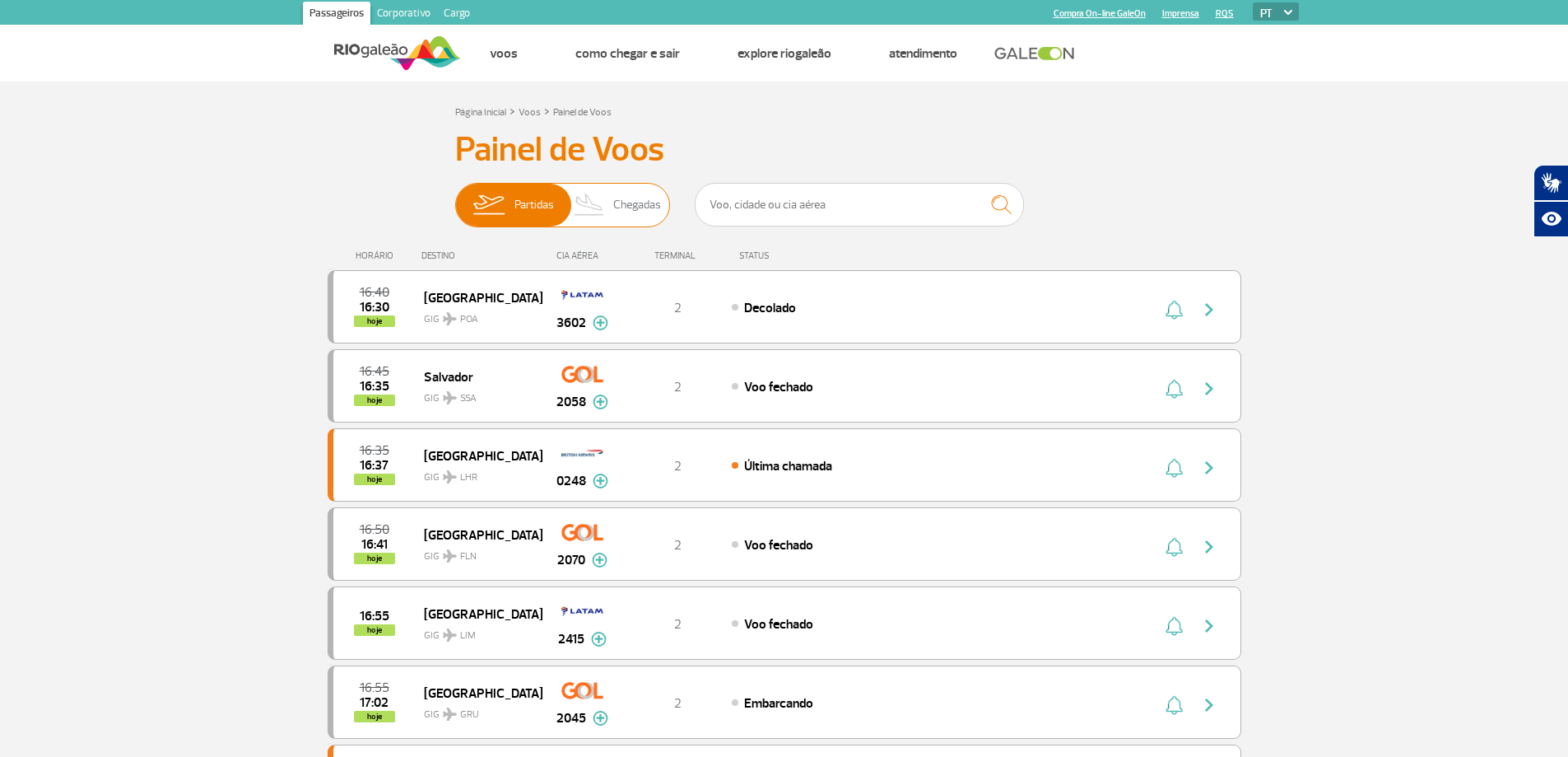
click at [630, 199] on span "Chegadas" at bounding box center [637, 205] width 48 height 43
click at [456, 196] on input "Partidas Chegadas" at bounding box center [456, 196] width 0 height 0
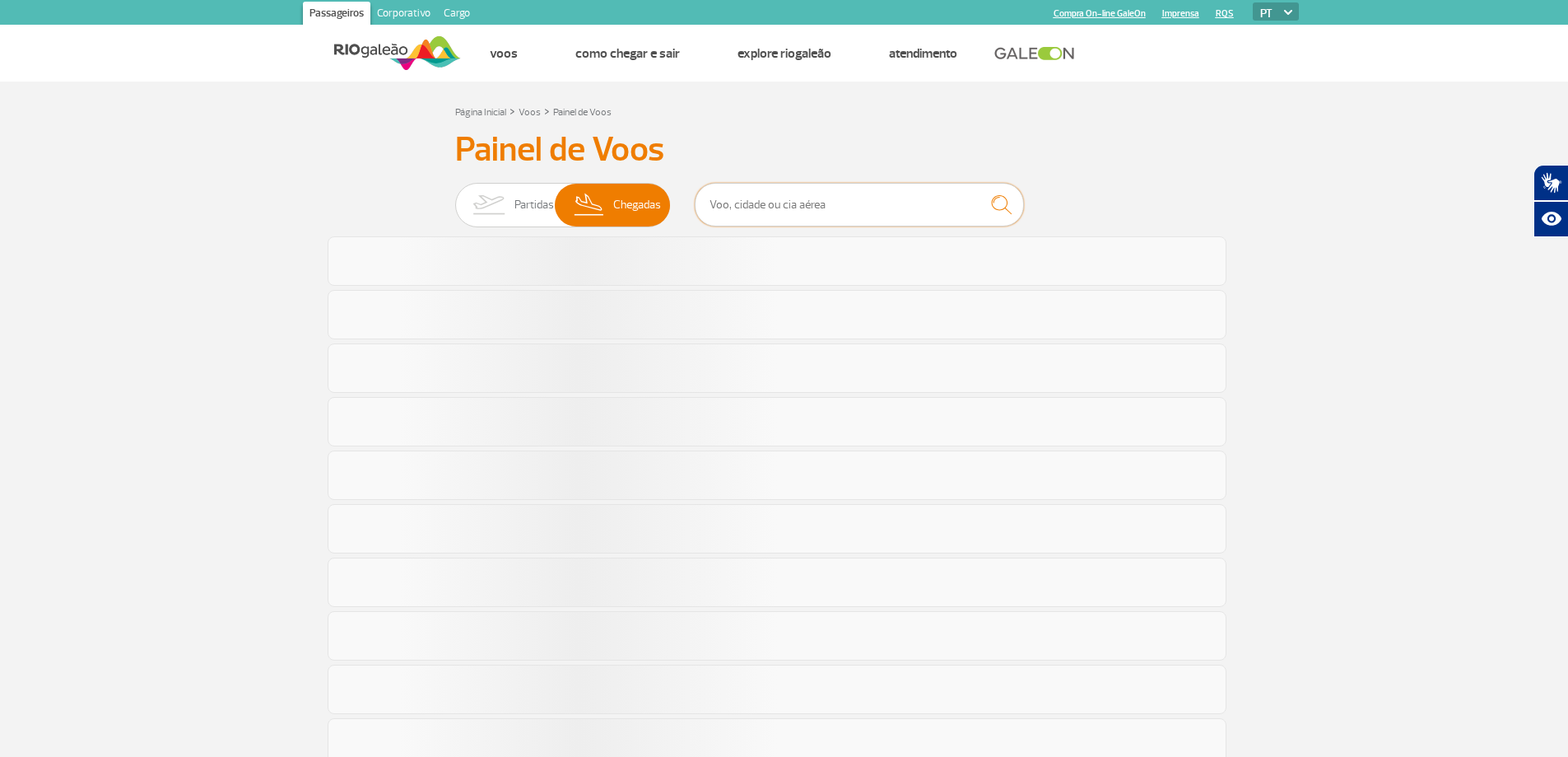
click at [755, 209] on input "text" at bounding box center [859, 204] width 330 height 44
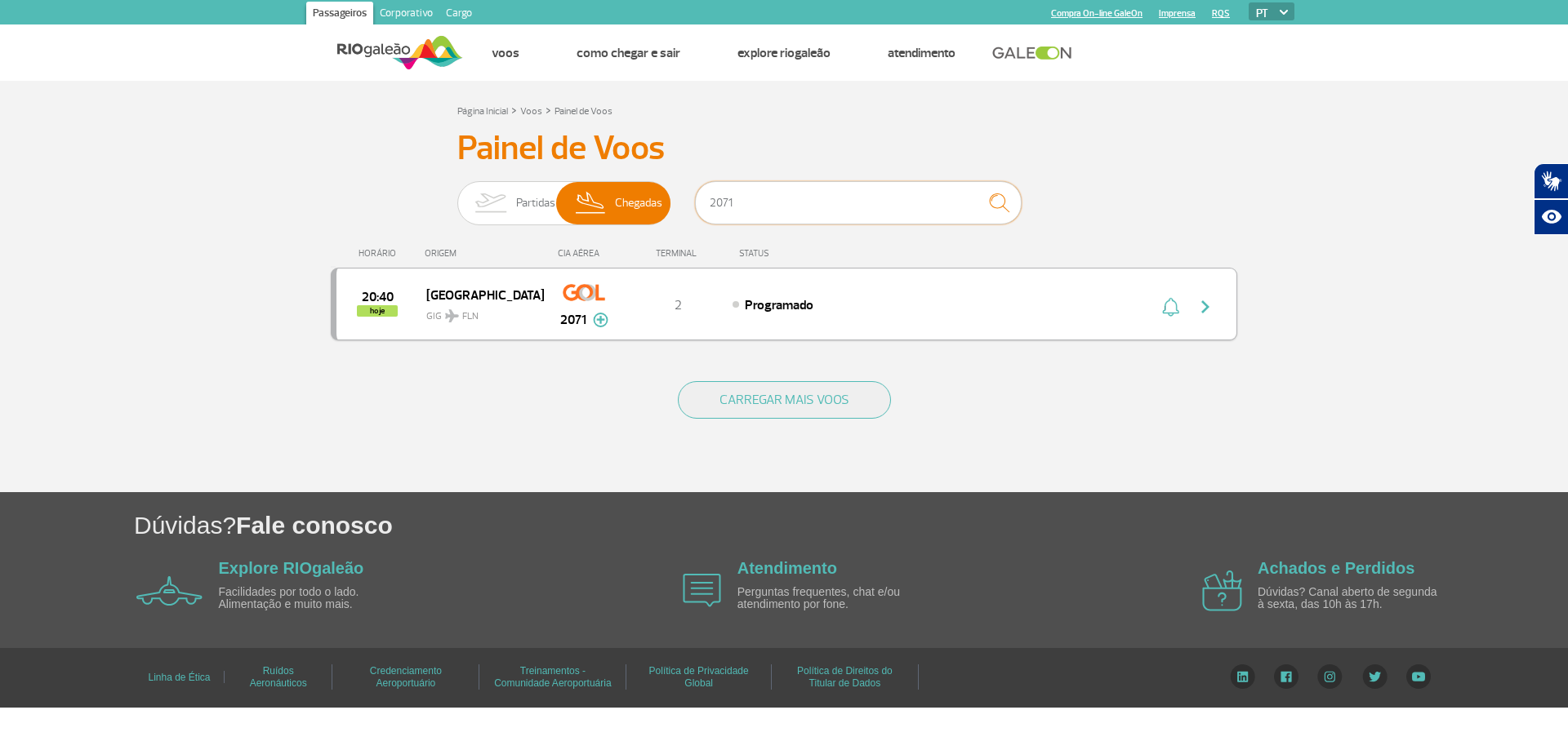
type input "2071"
click at [474, 302] on span "GIG FLN" at bounding box center [479, 312] width 105 height 24
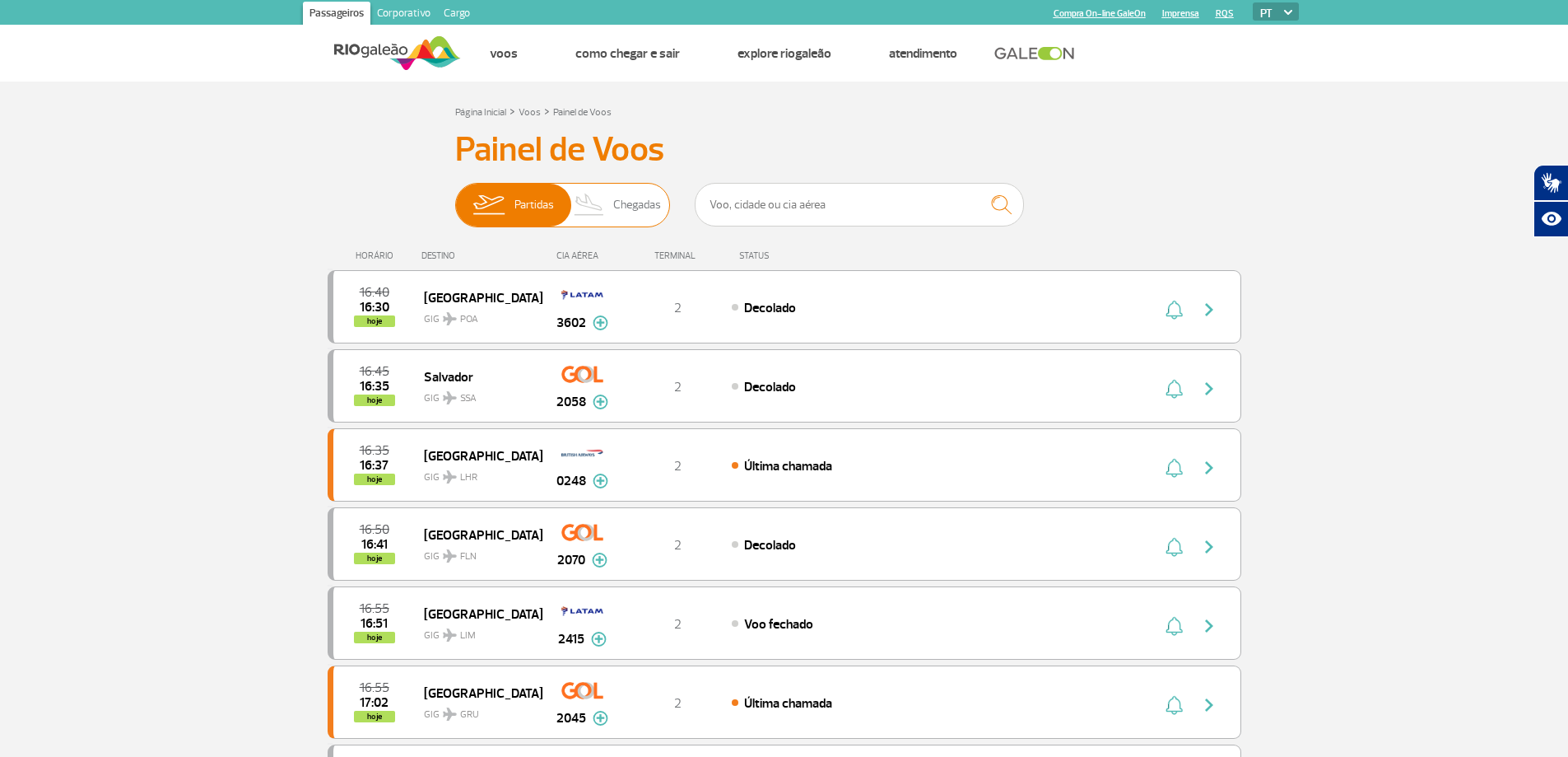
click at [621, 189] on span "Chegadas" at bounding box center [637, 205] width 48 height 43
click at [456, 196] on input "Partidas Chegadas" at bounding box center [456, 196] width 0 height 0
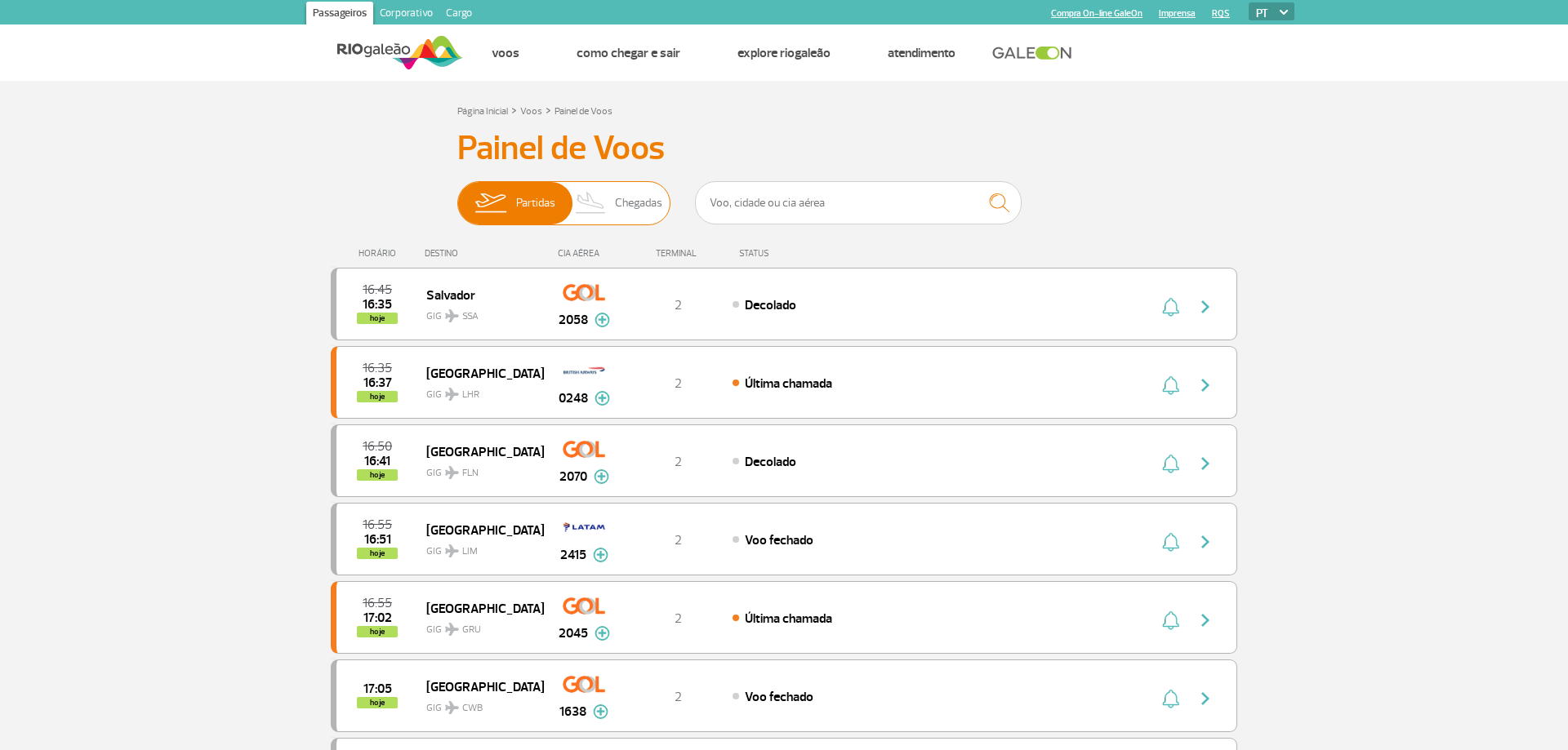
click at [634, 210] on span "Chegadas" at bounding box center [638, 203] width 48 height 42
click at [457, 195] on input "Partidas Chegadas" at bounding box center [457, 195] width 0 height 0
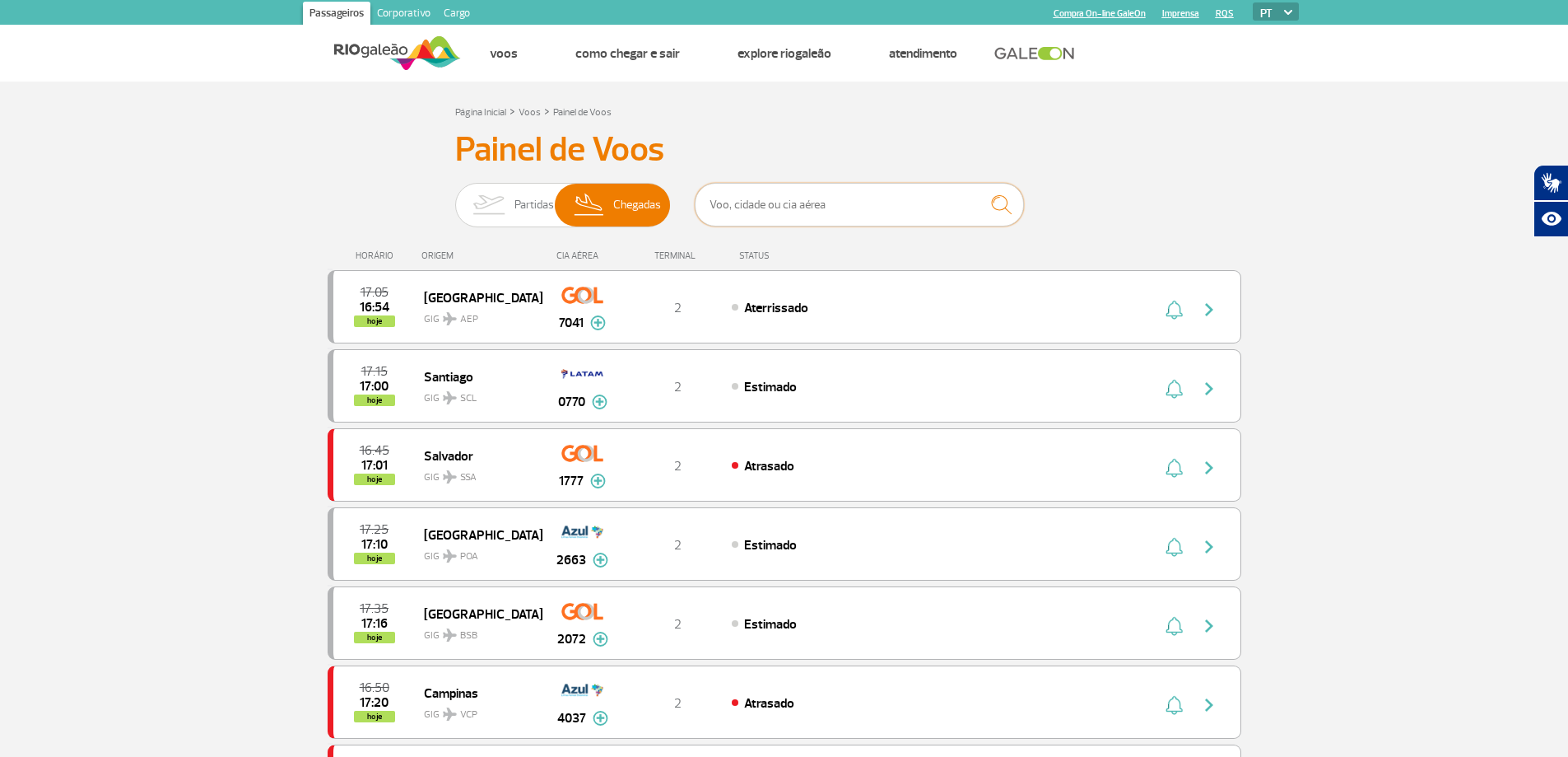
click at [771, 214] on input "text" at bounding box center [859, 204] width 330 height 44
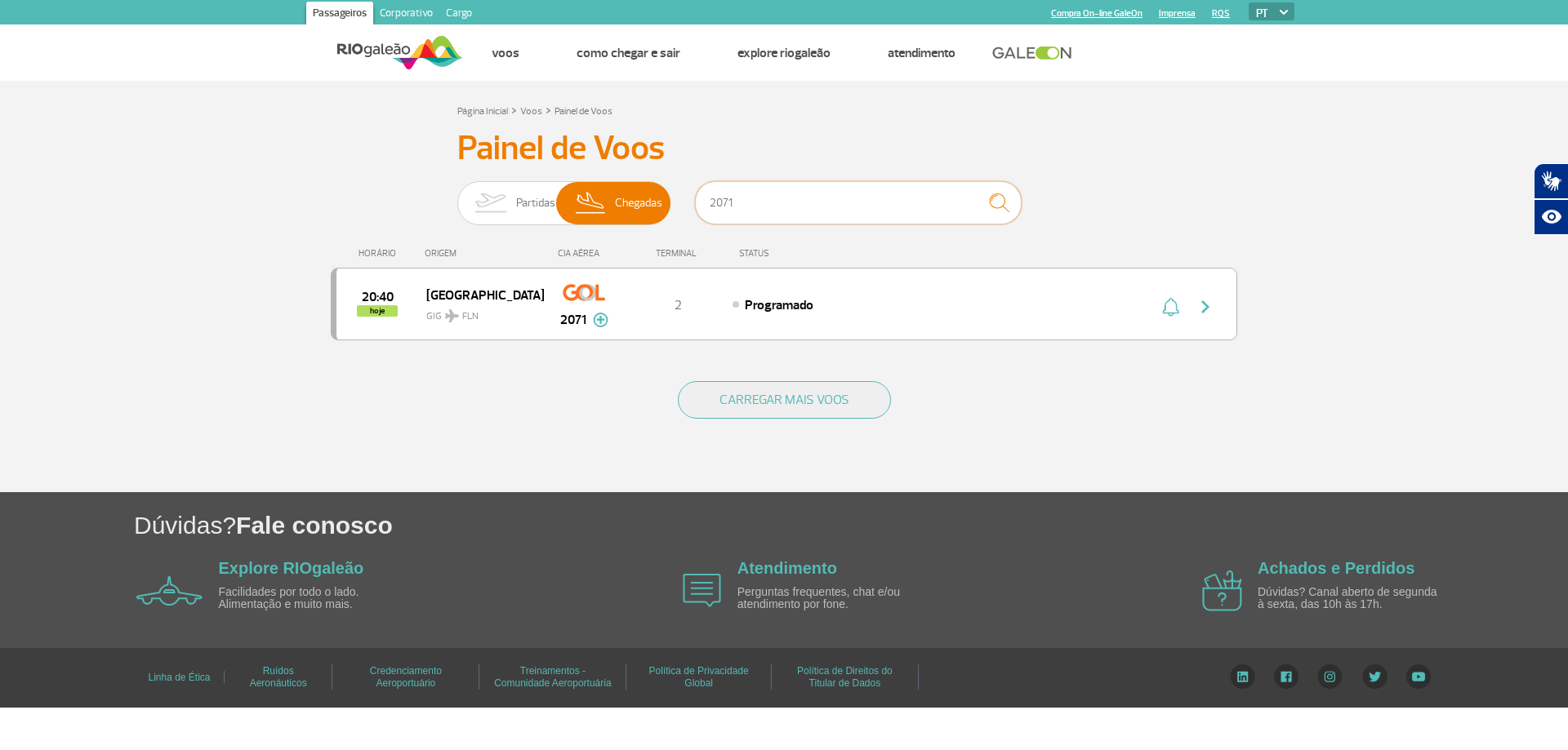
type input "2071"
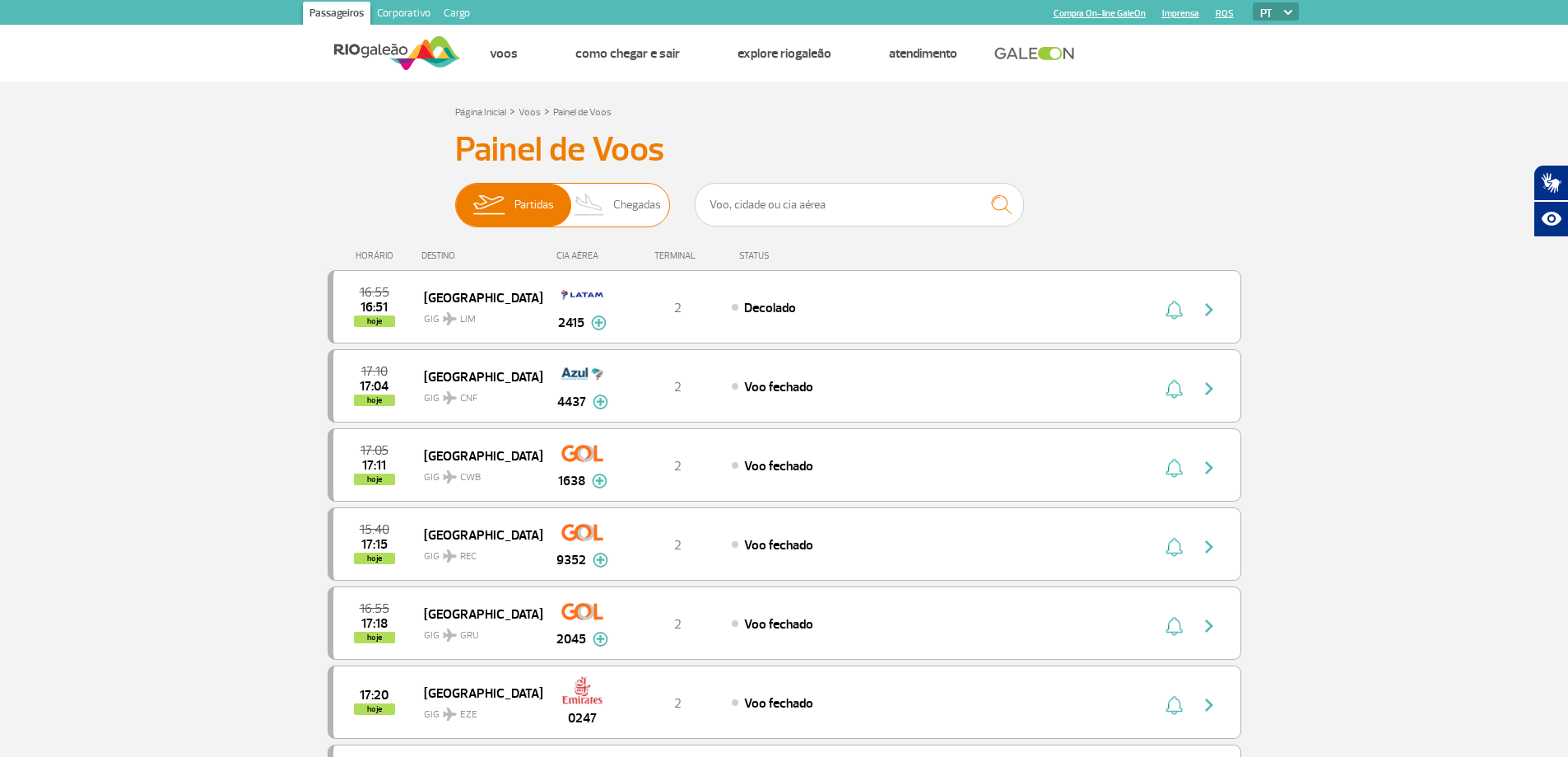
click at [633, 216] on span "Chegadas" at bounding box center [637, 205] width 48 height 43
click at [456, 196] on input "Partidas Chegadas" at bounding box center [456, 196] width 0 height 0
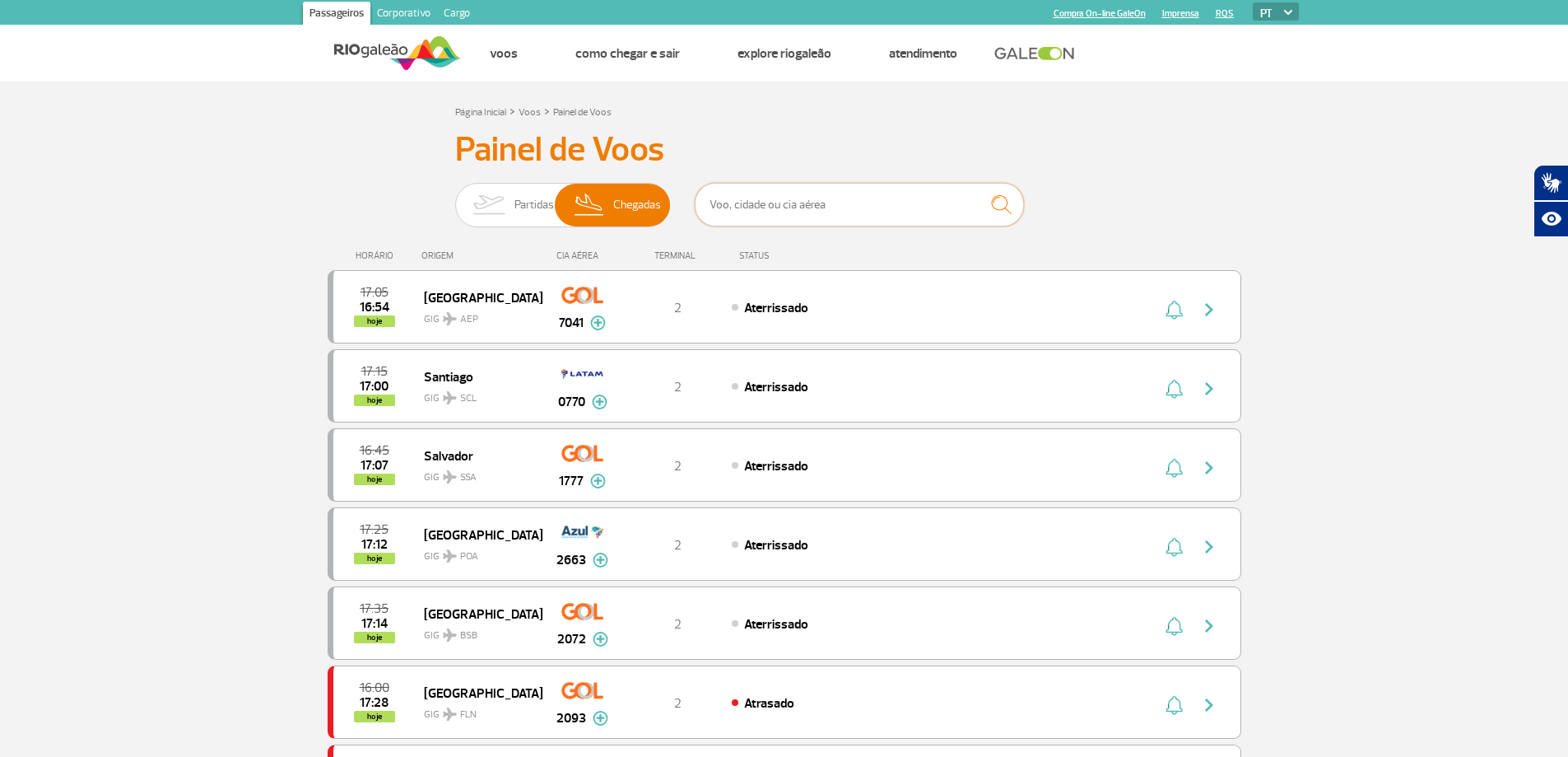
click at [746, 210] on input "text" at bounding box center [859, 204] width 330 height 44
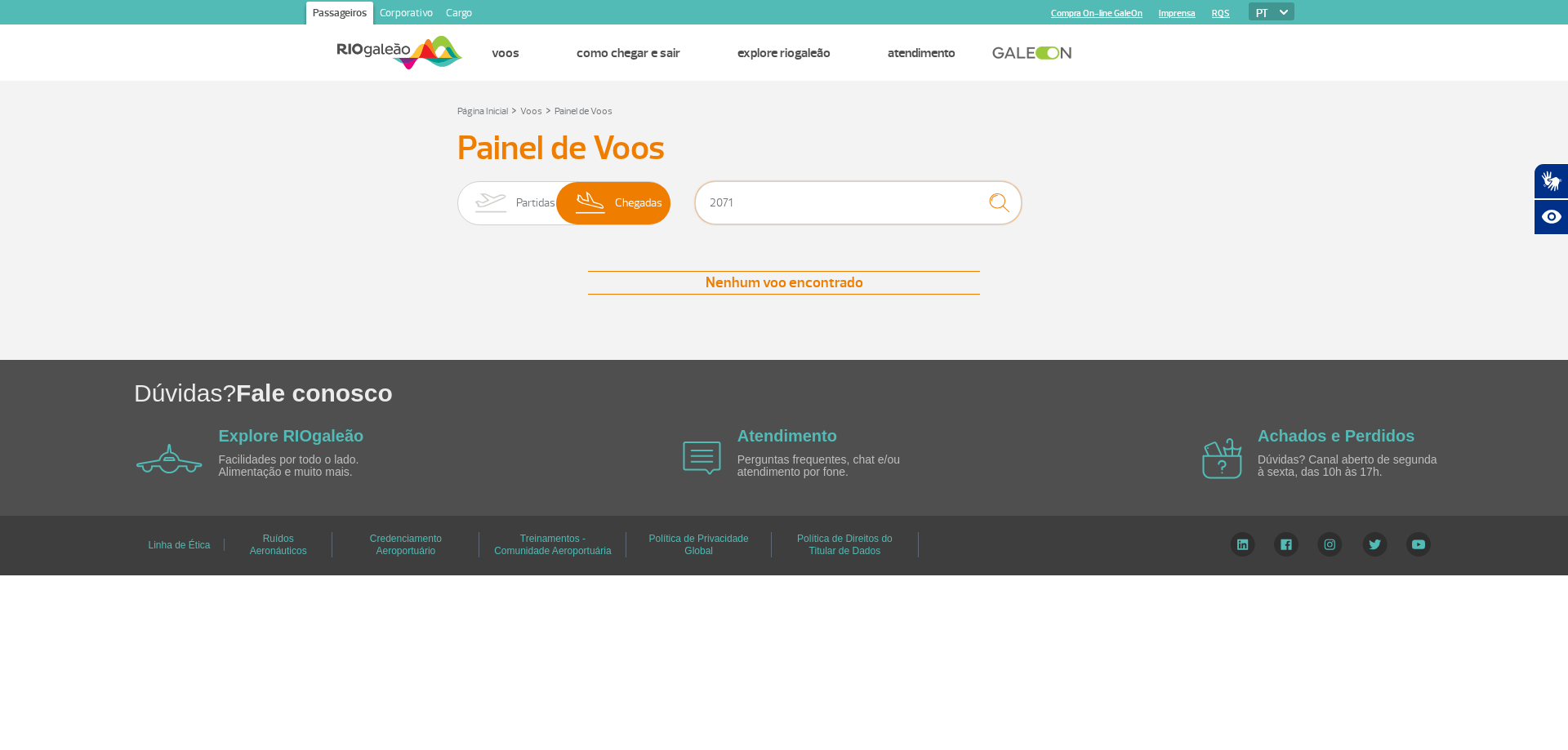
type input "2071"
